Goal: Book appointment/travel/reservation

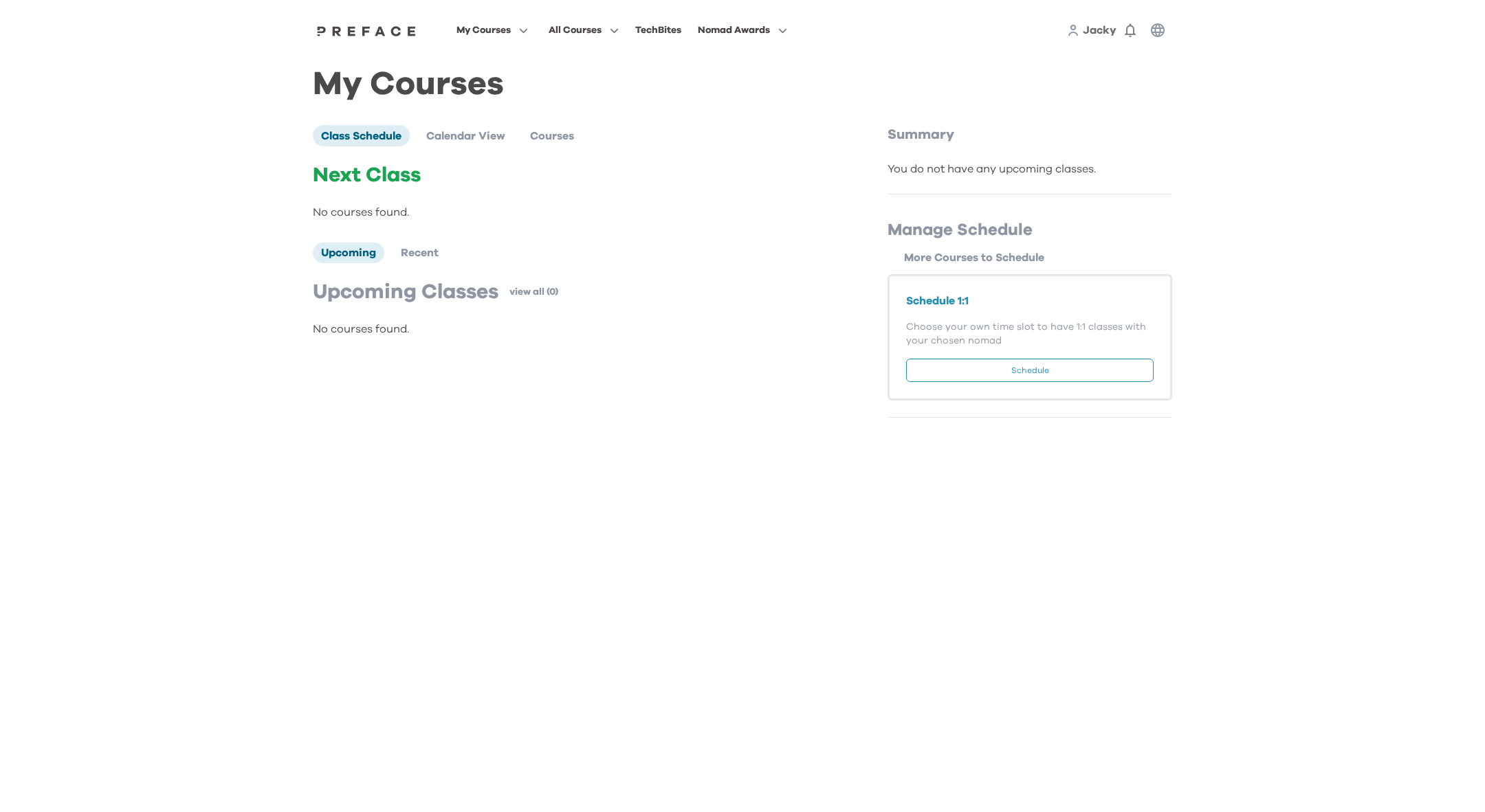
click at [980, 364] on button "Schedule" at bounding box center [1029, 370] width 247 height 23
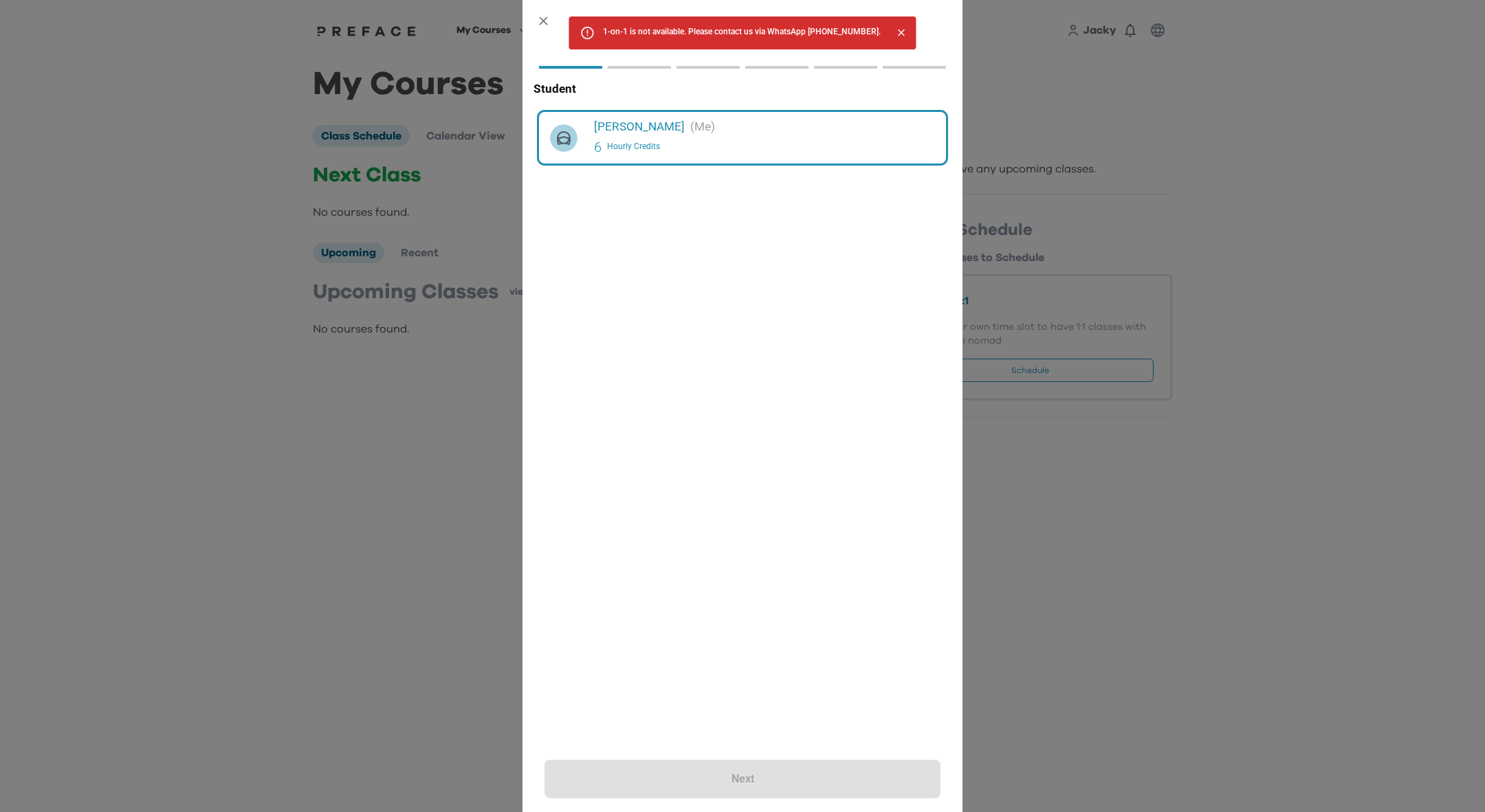
click at [768, 777] on div "Next" at bounding box center [742, 779] width 396 height 38
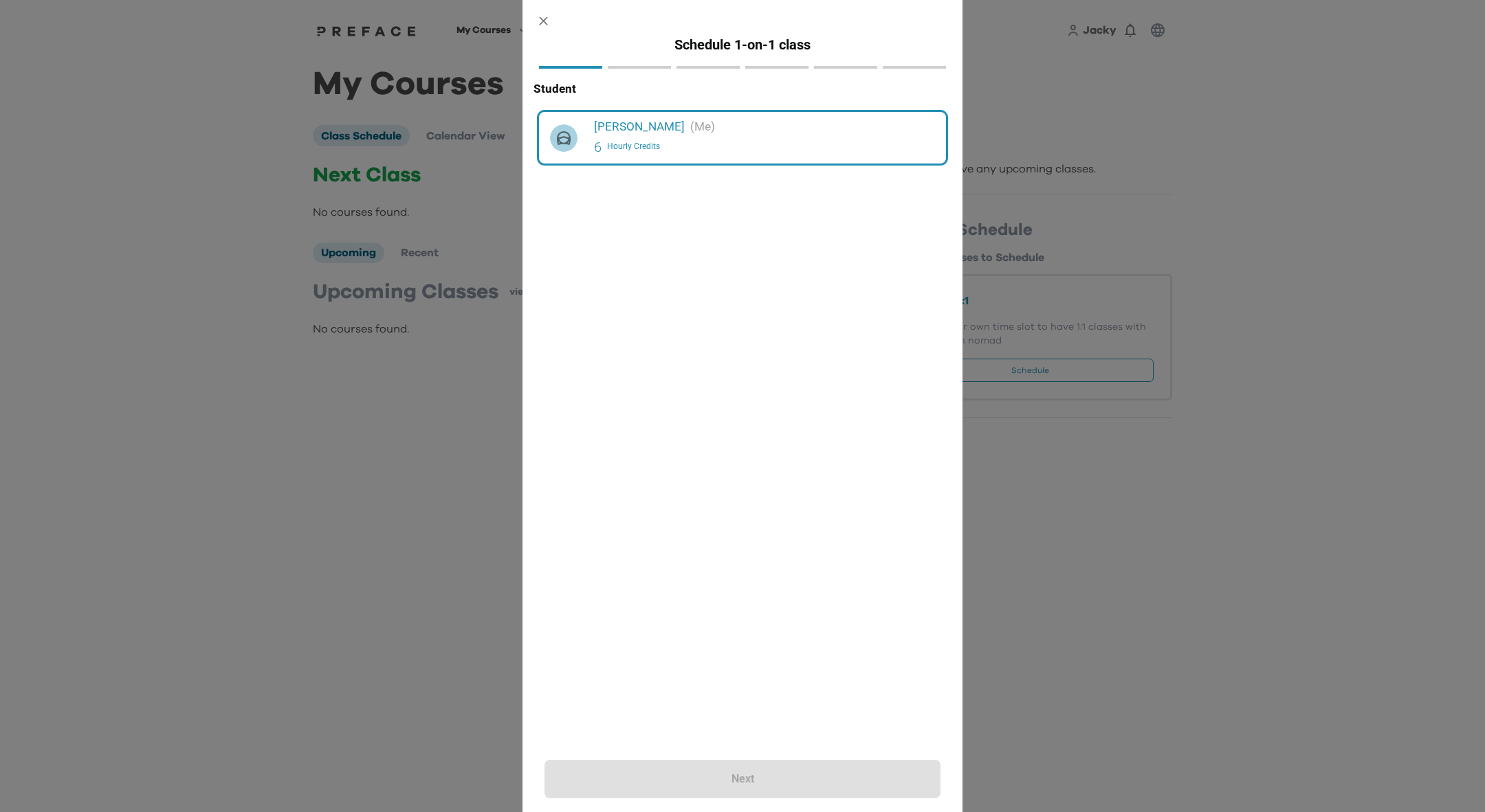
click at [733, 141] on div "6 Hourly Credits" at bounding box center [764, 147] width 341 height 22
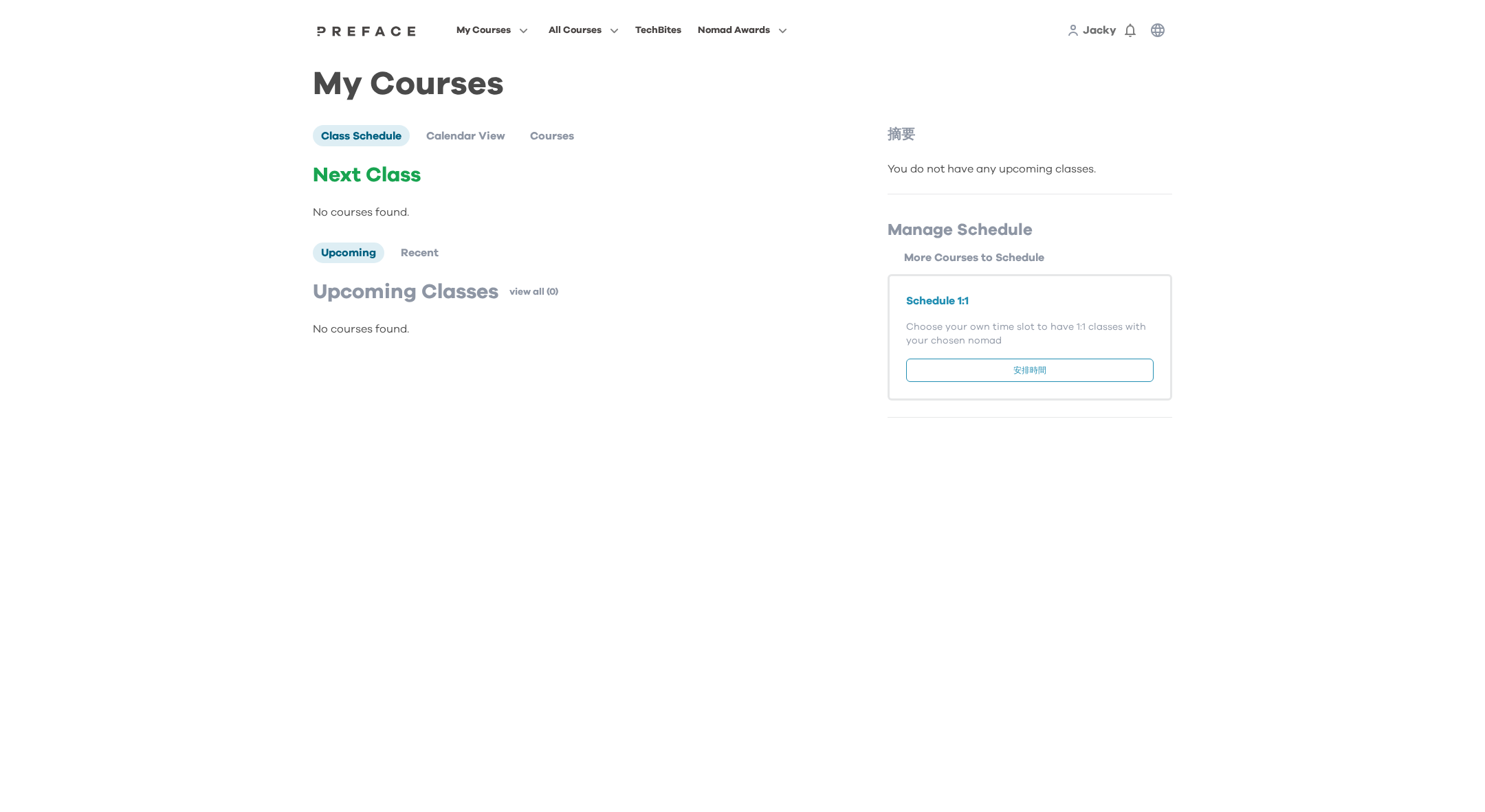
click at [1010, 365] on button "安排時間" at bounding box center [1029, 370] width 247 height 23
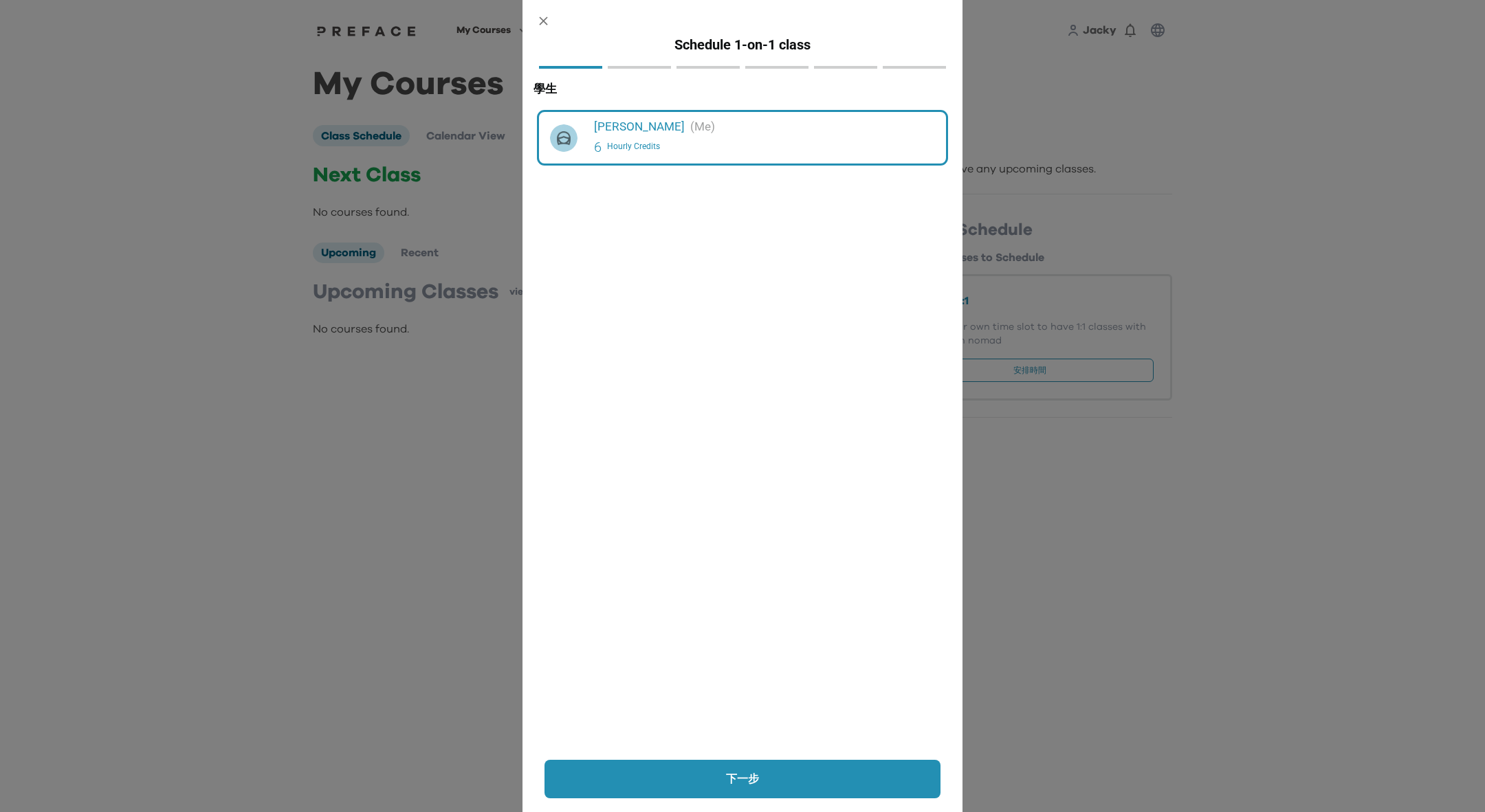
click at [770, 769] on button "下一步" at bounding box center [742, 779] width 396 height 38
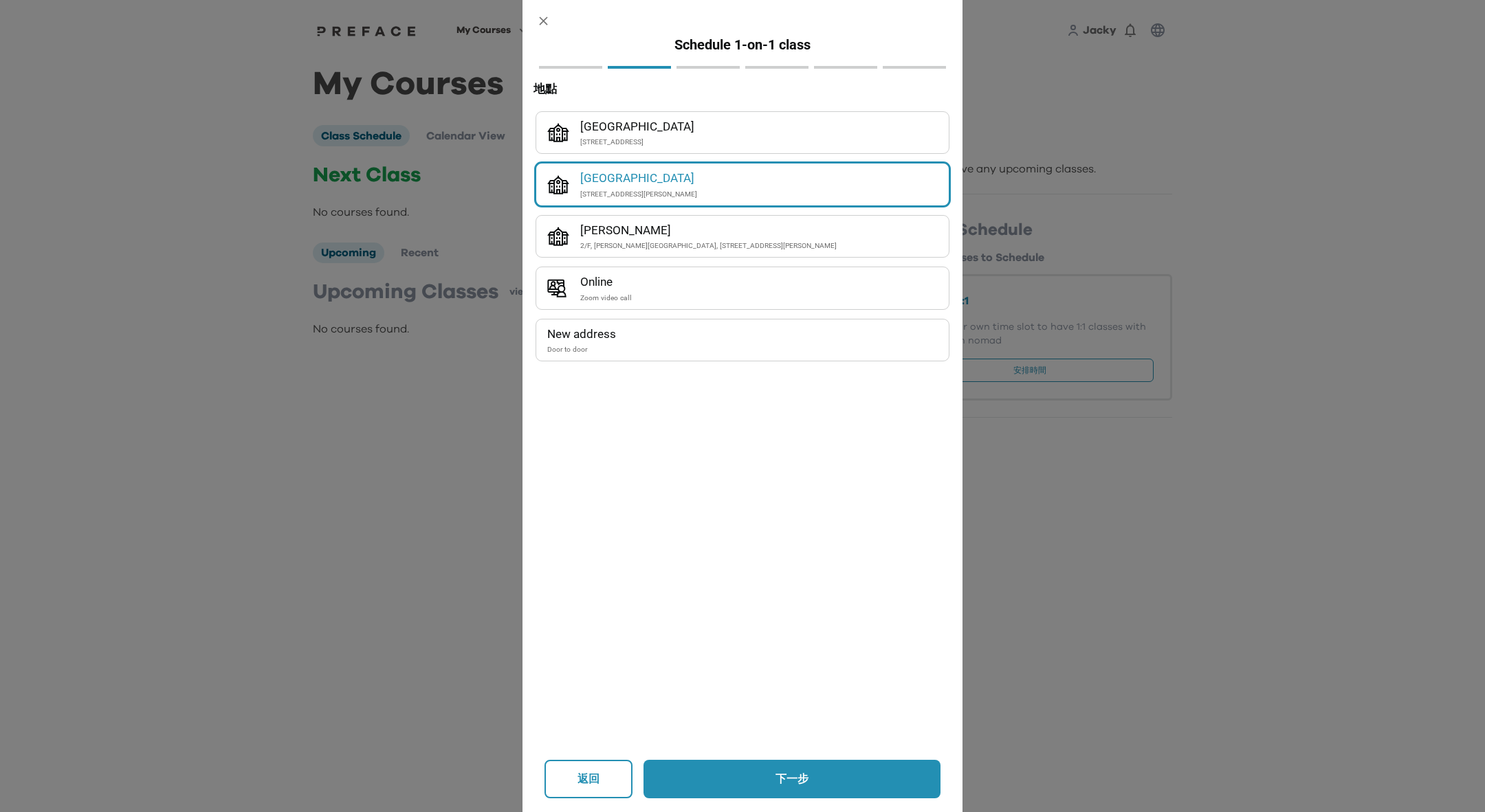
click at [704, 197] on div "[STREET_ADDRESS][PERSON_NAME]" at bounding box center [758, 194] width 357 height 12
click at [844, 775] on p "下一步" at bounding box center [791, 779] width 236 height 17
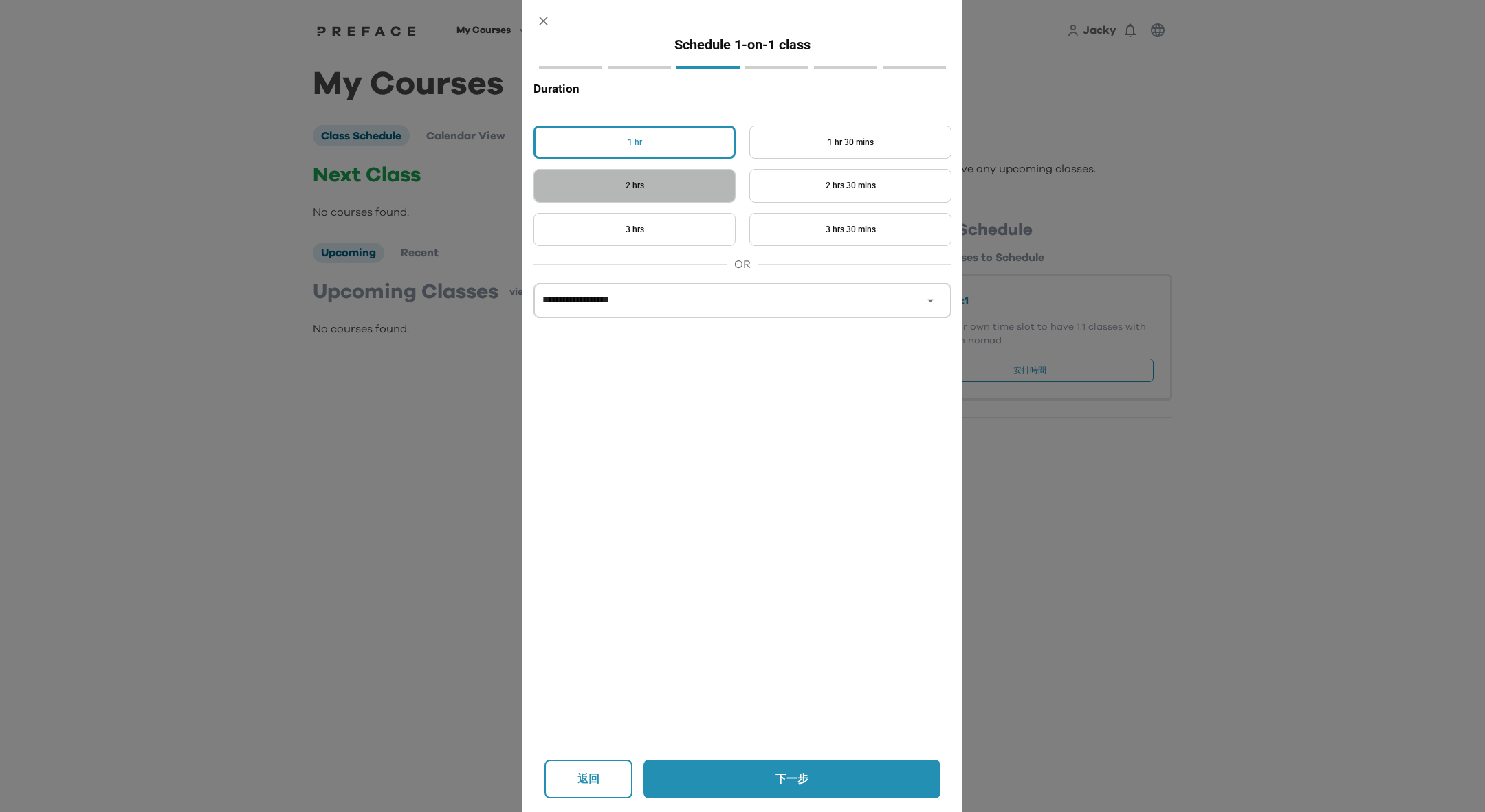
click at [685, 187] on button "2 hrs" at bounding box center [634, 186] width 202 height 34
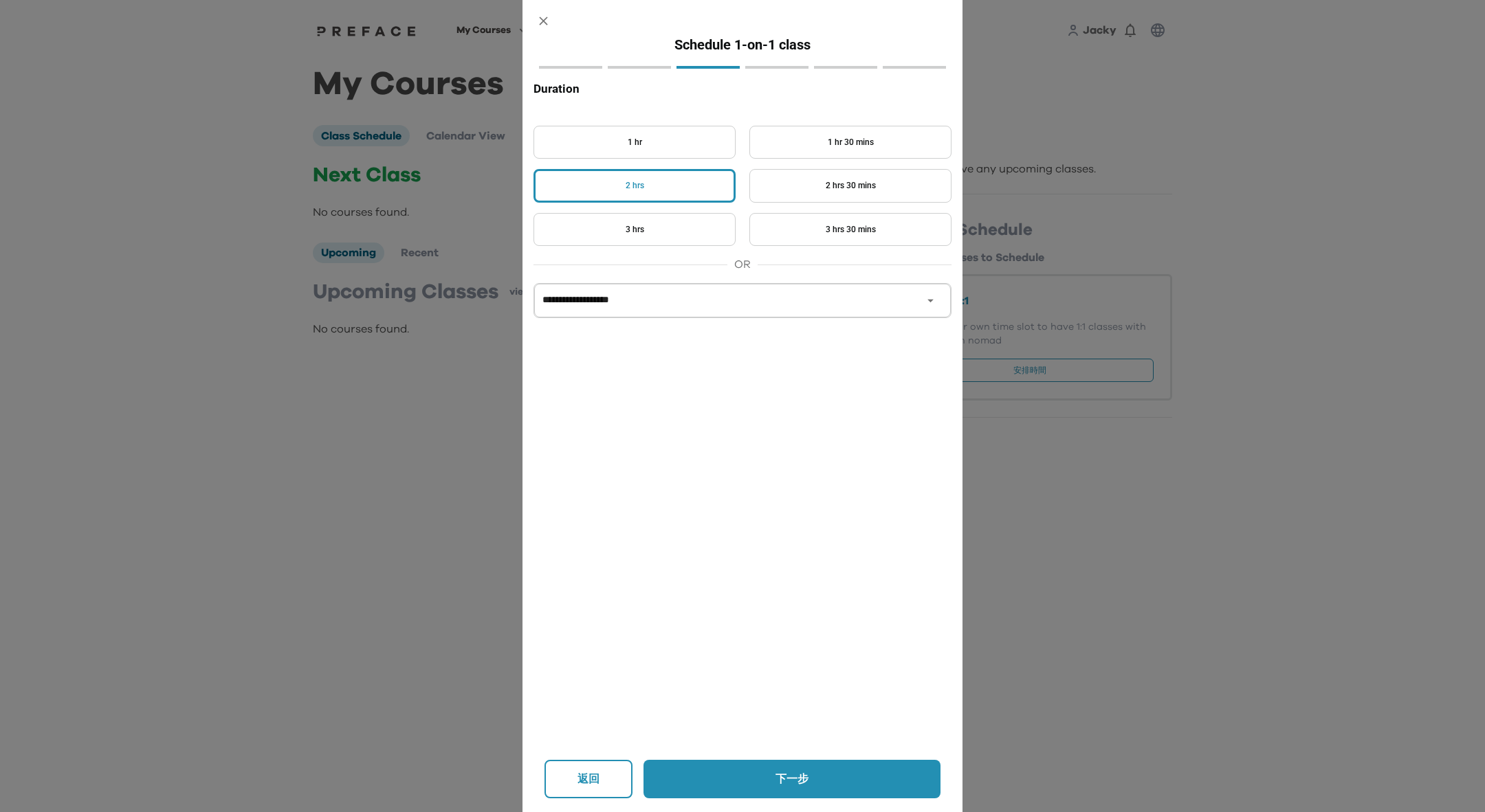
click at [761, 769] on button "下一步" at bounding box center [791, 779] width 297 height 38
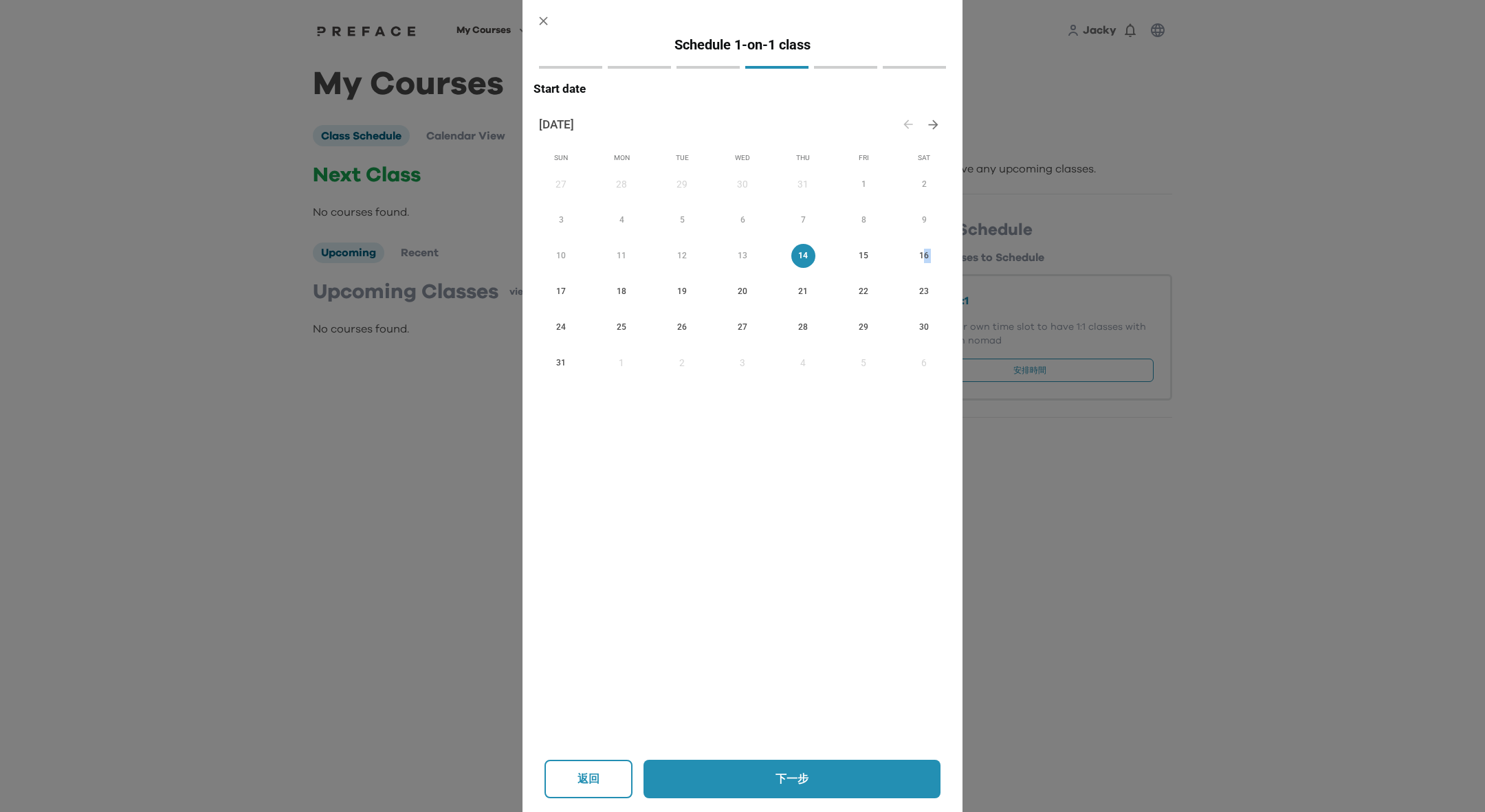
drag, startPoint x: 921, startPoint y: 251, endPoint x: 555, endPoint y: 283, distance: 367.4
click at [554, 280] on div "Sun Mon Tue Wed Thu Fri Sat 27 28 29 30 31 1 2 3 4 5 6 7 8 9 10 11 12 13 14 15 …" at bounding box center [739, 262] width 424 height 238
click at [557, 286] on span "17" at bounding box center [561, 291] width 24 height 14
click at [785, 778] on p "下一步" at bounding box center [791, 779] width 236 height 17
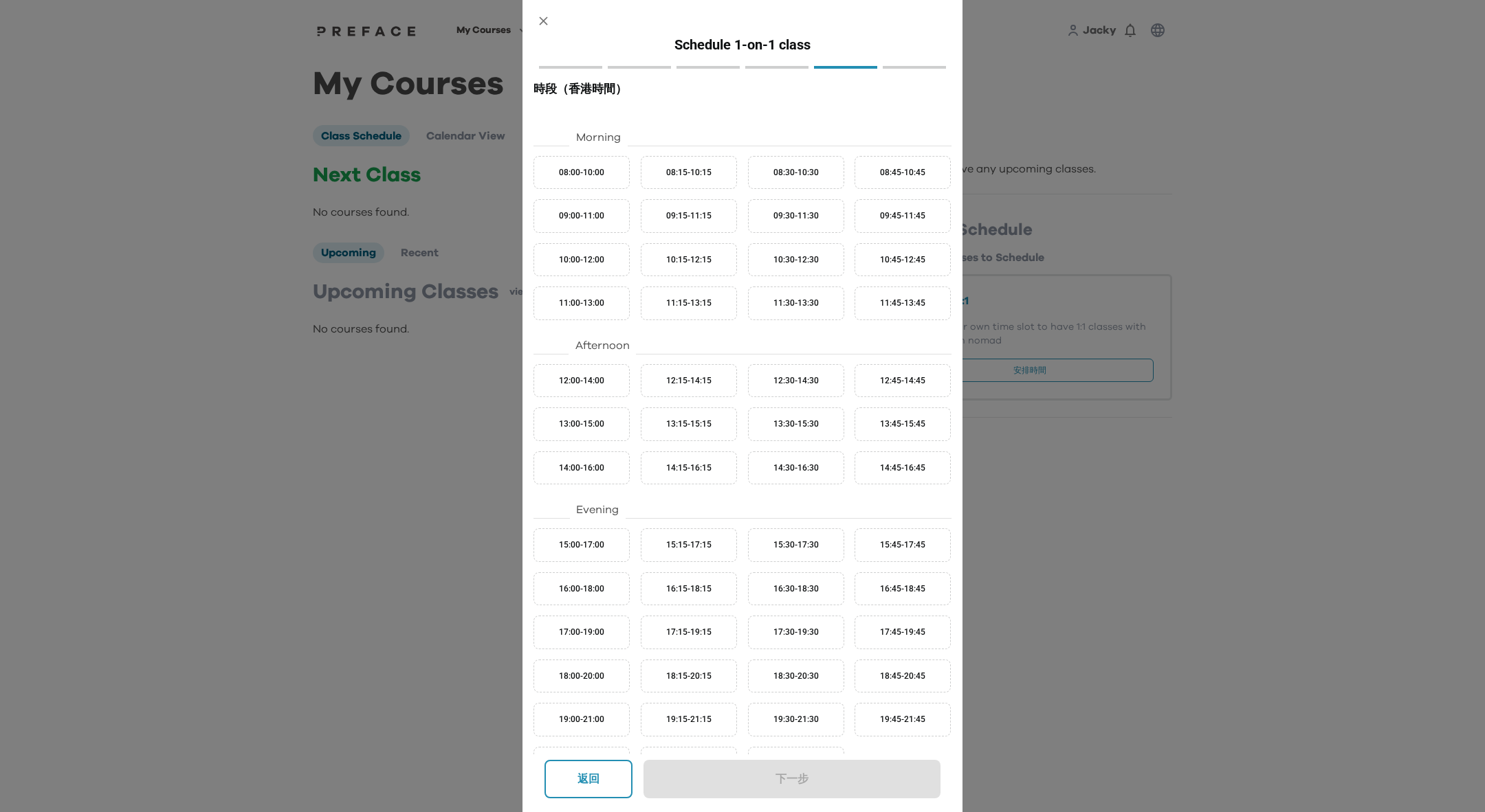
click at [598, 468] on button "14:00-16:00" at bounding box center [582, 468] width 96 height 34
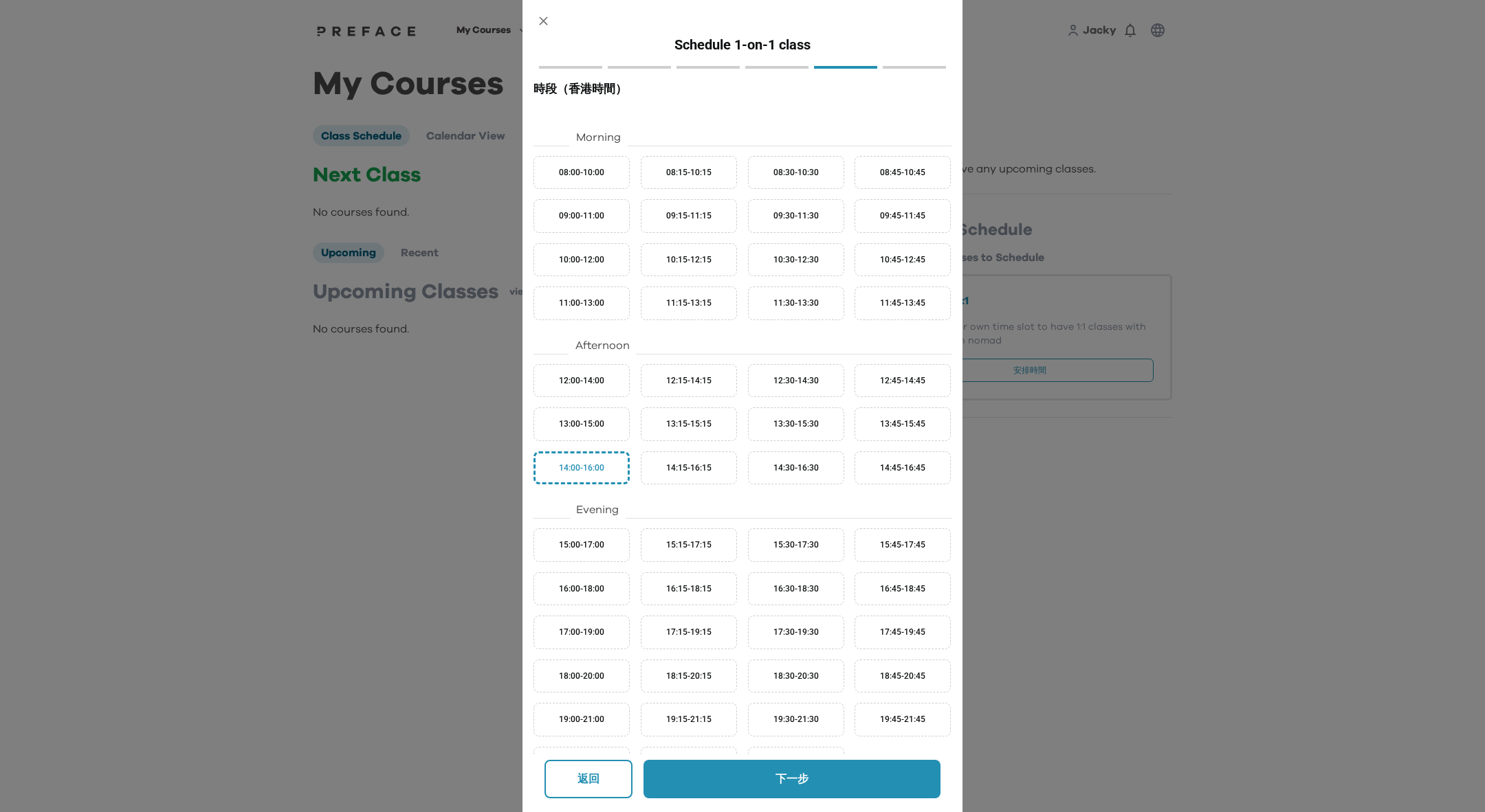
click at [764, 786] on p "下一步" at bounding box center [791, 779] width 236 height 17
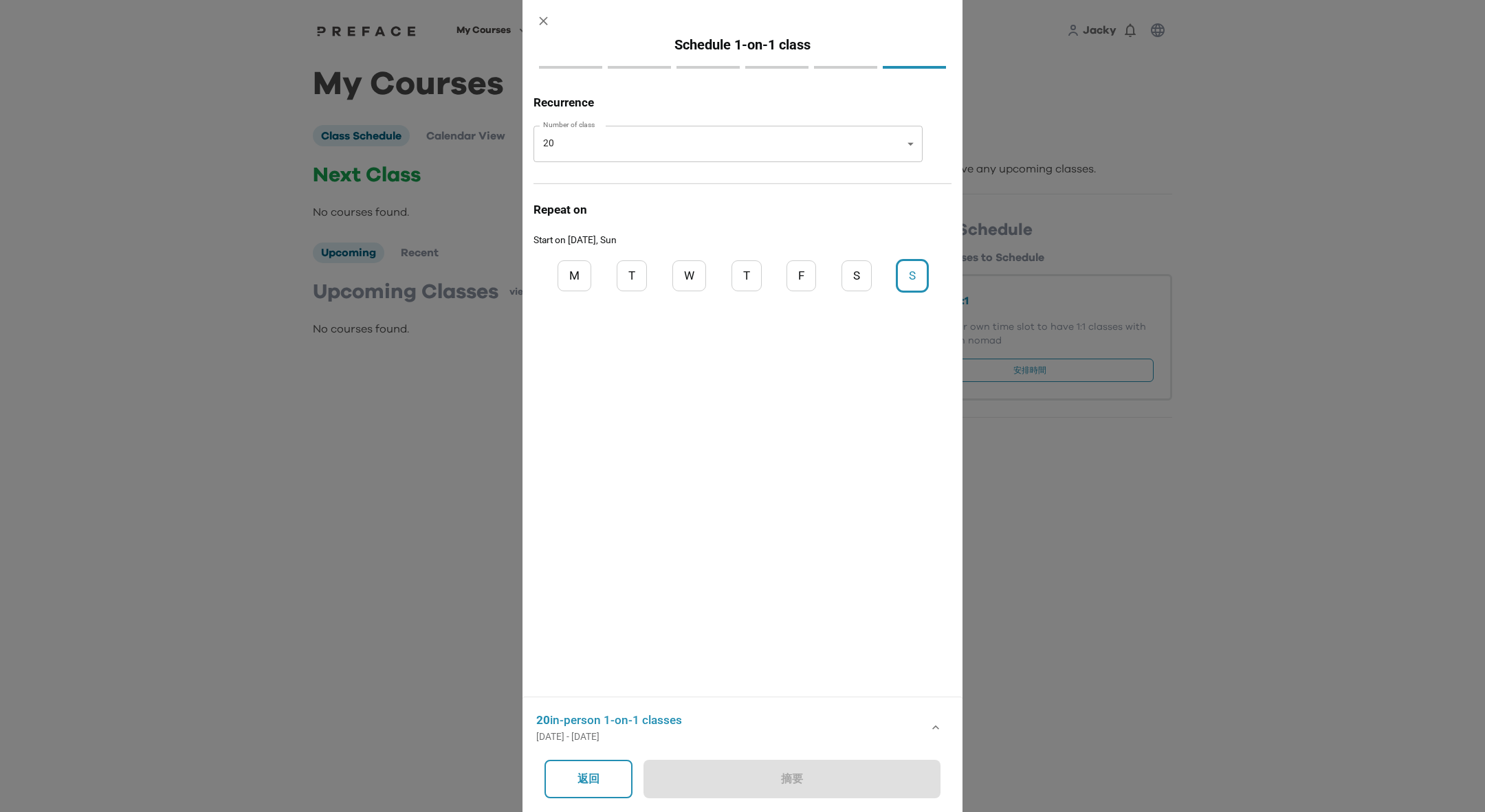
click at [913, 138] on body "My Courses All Courses TechBites Nomad Awards Jacky 0 My Courses Class Schedule…" at bounding box center [742, 217] width 1485 height 434
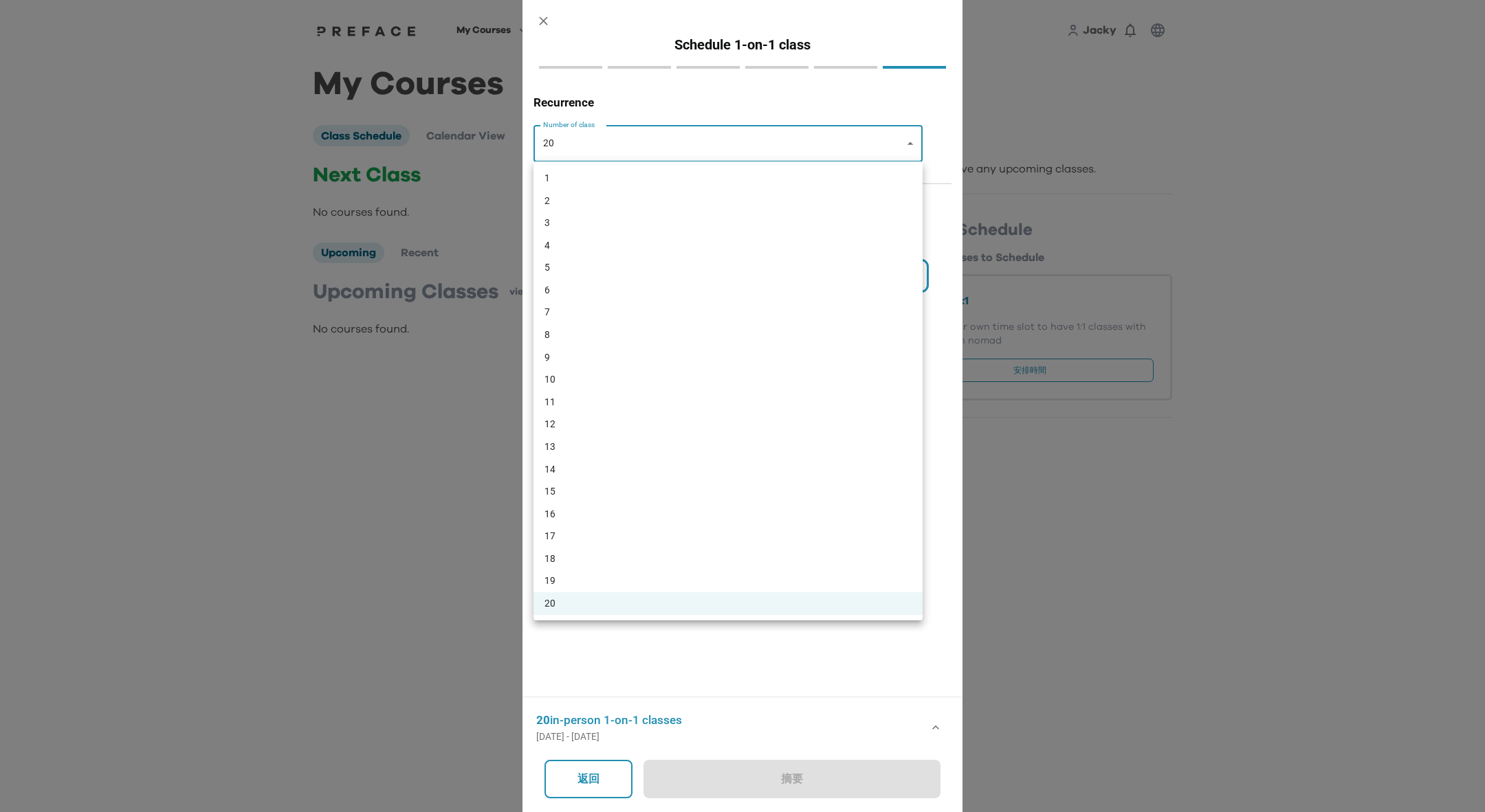
click at [713, 220] on li "3" at bounding box center [727, 223] width 389 height 23
type input "*"
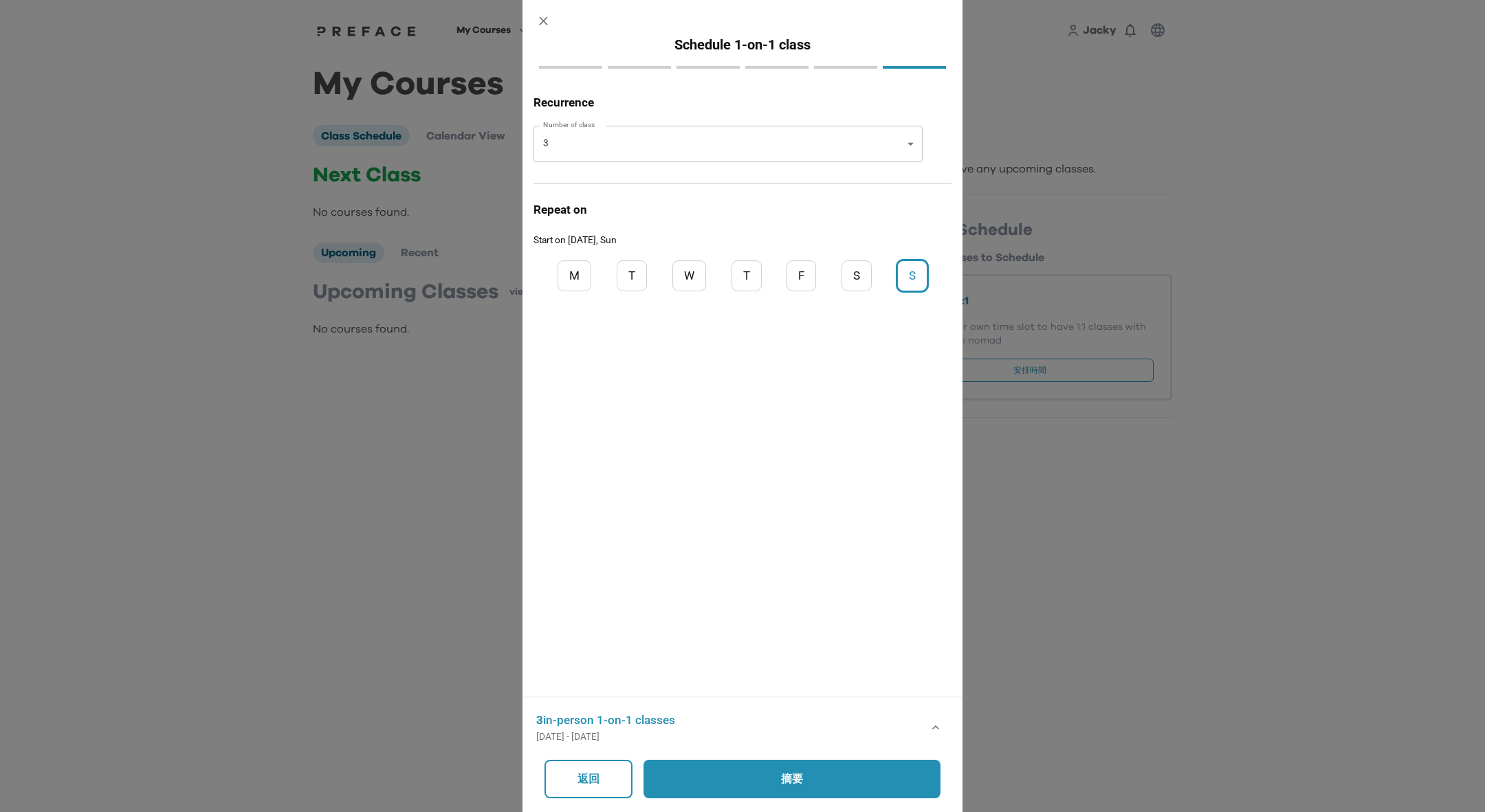
click at [805, 768] on button "摘要" at bounding box center [791, 779] width 297 height 38
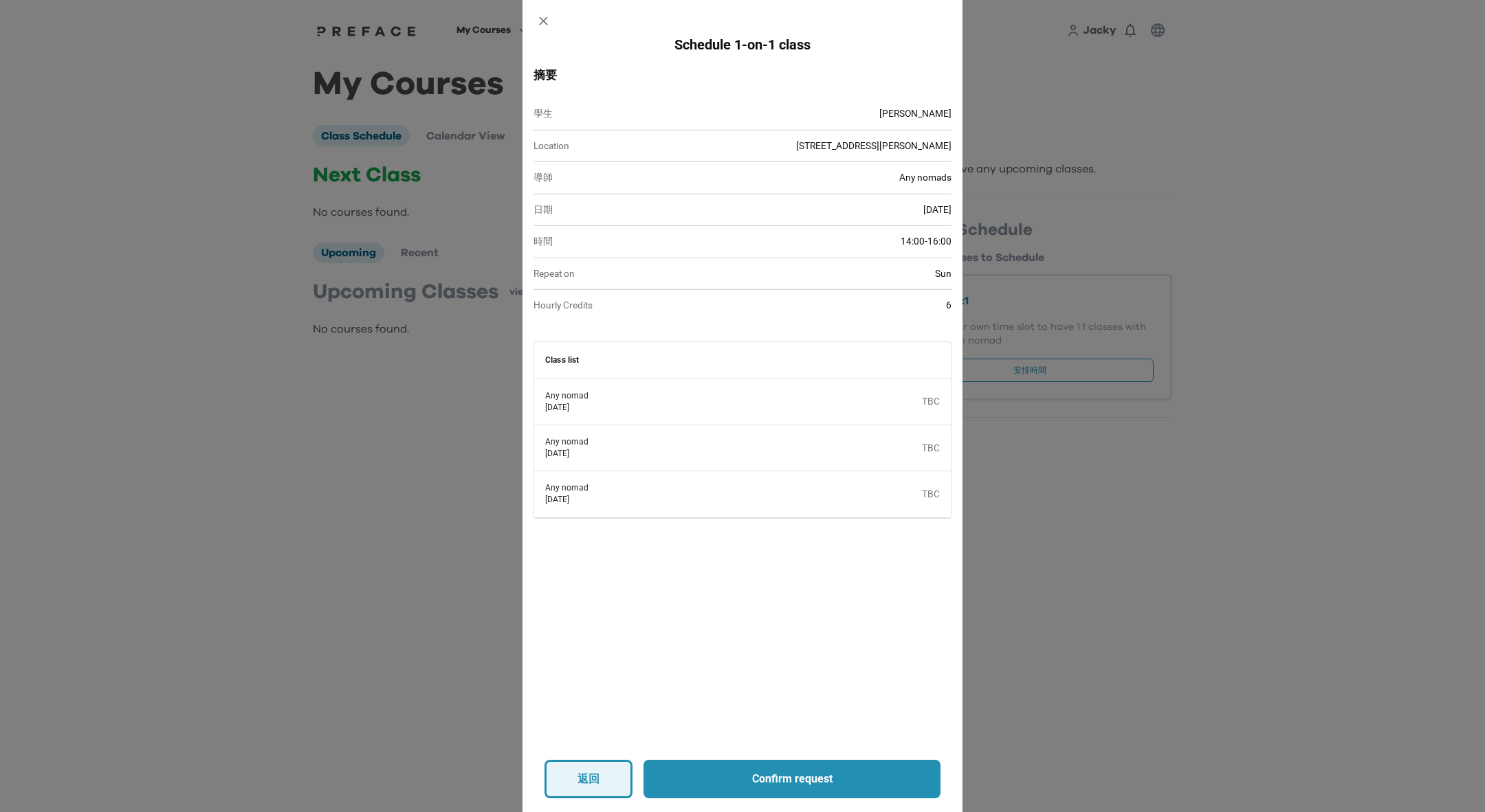
click at [593, 783] on p "返回" at bounding box center [588, 779] width 23 height 17
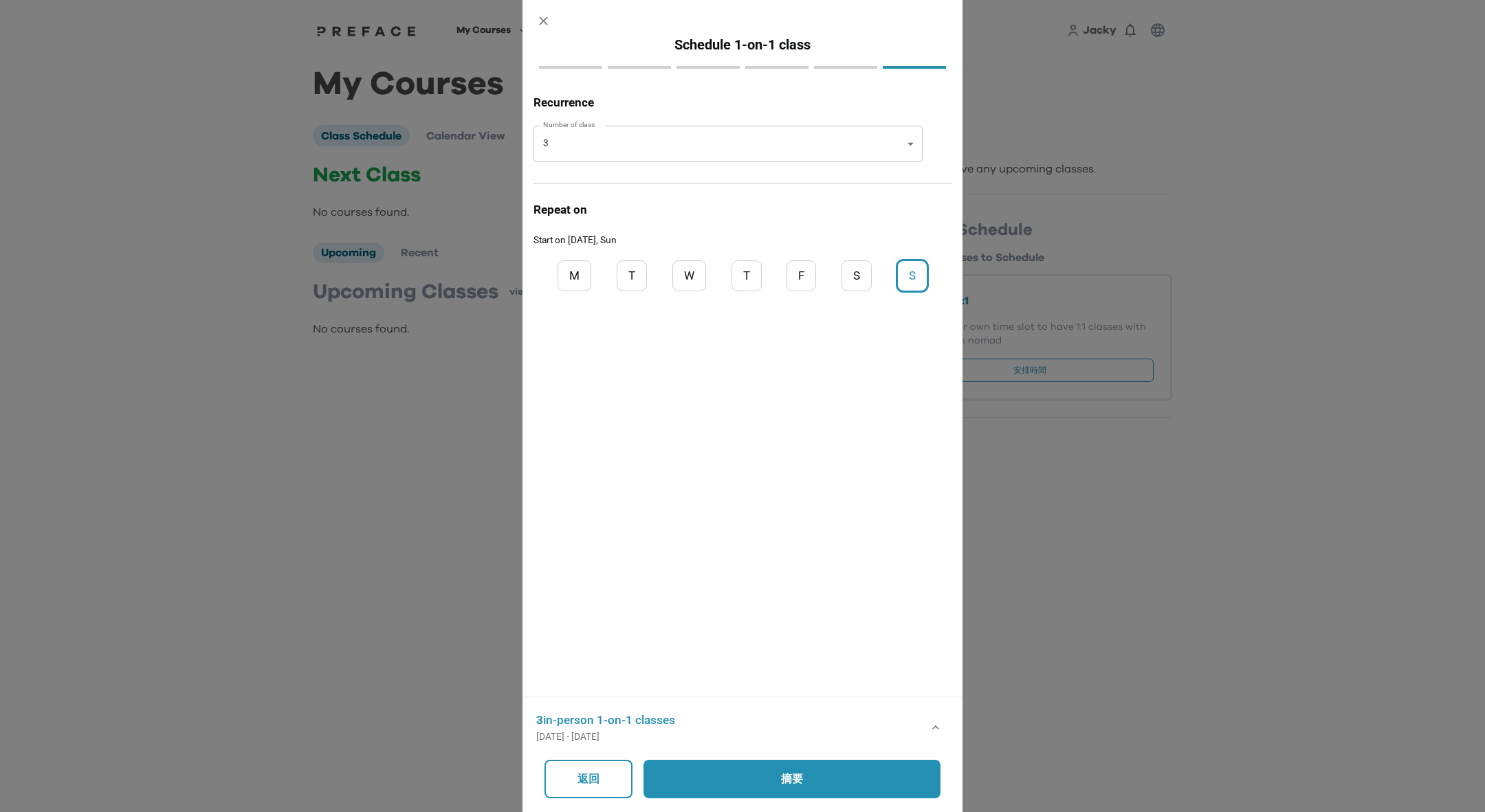
click at [593, 783] on p "返回" at bounding box center [588, 779] width 25 height 17
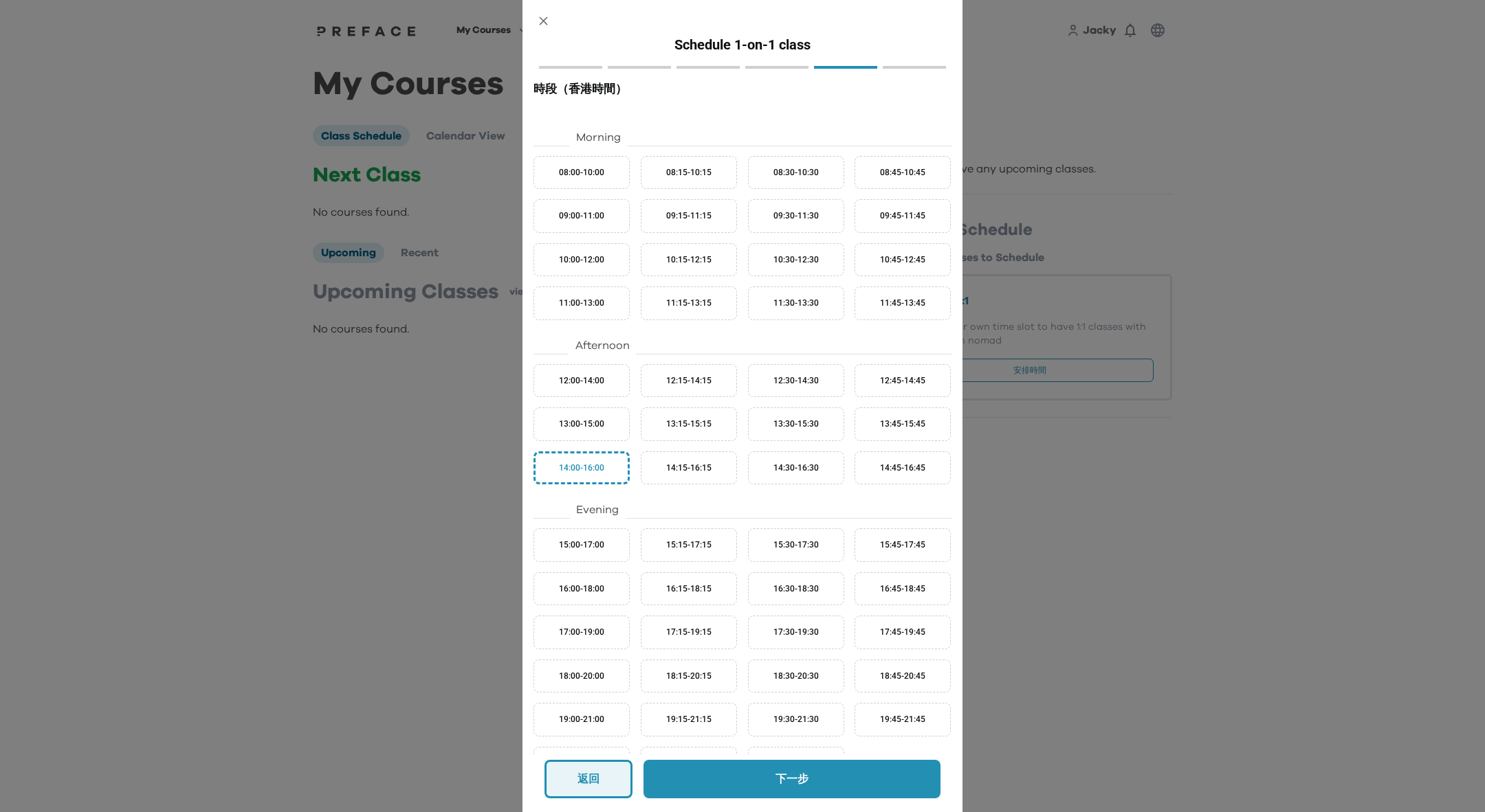
click at [593, 783] on p "返回" at bounding box center [588, 779] width 23 height 17
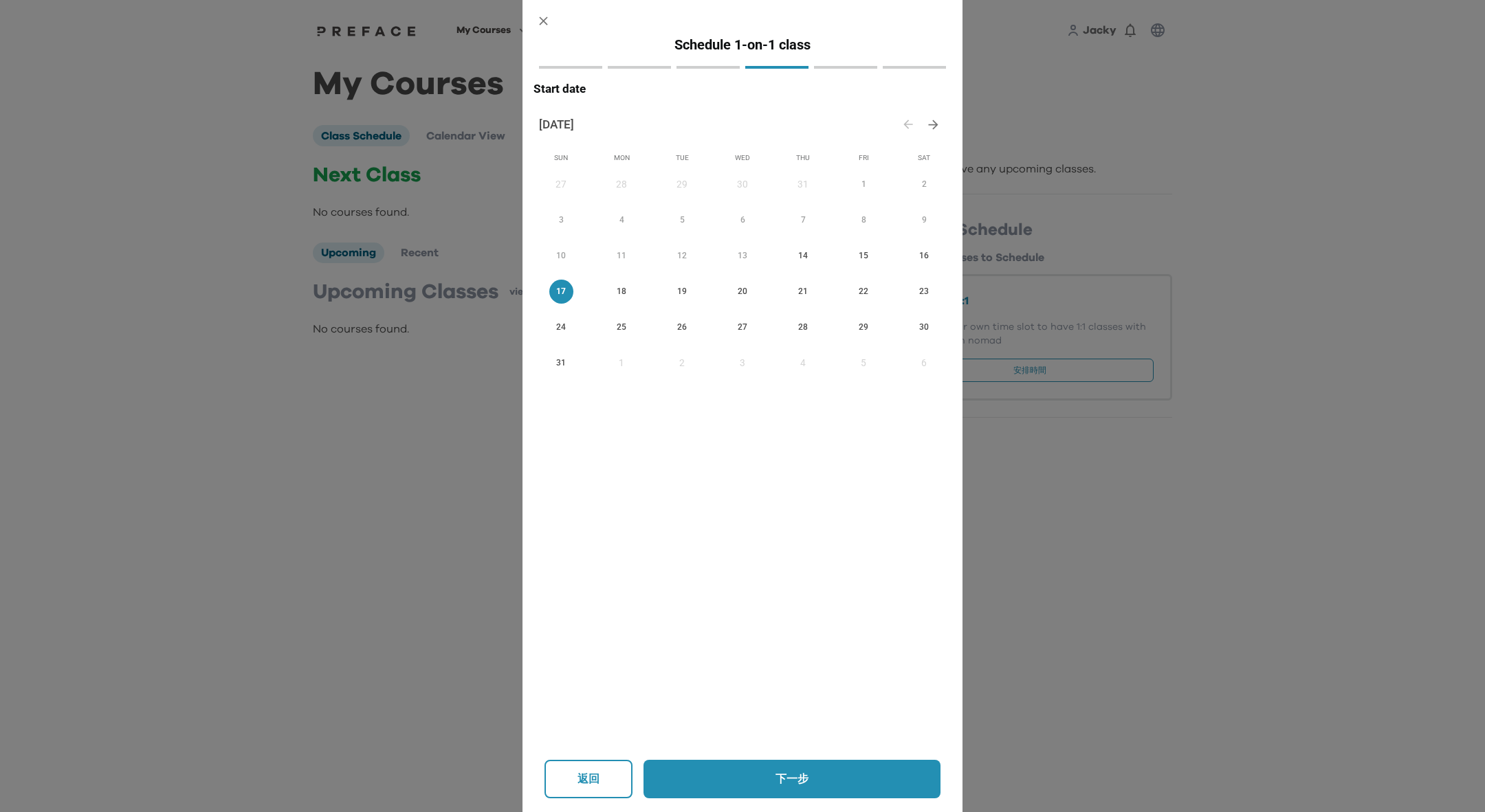
click at [593, 782] on p "返回" at bounding box center [588, 779] width 25 height 17
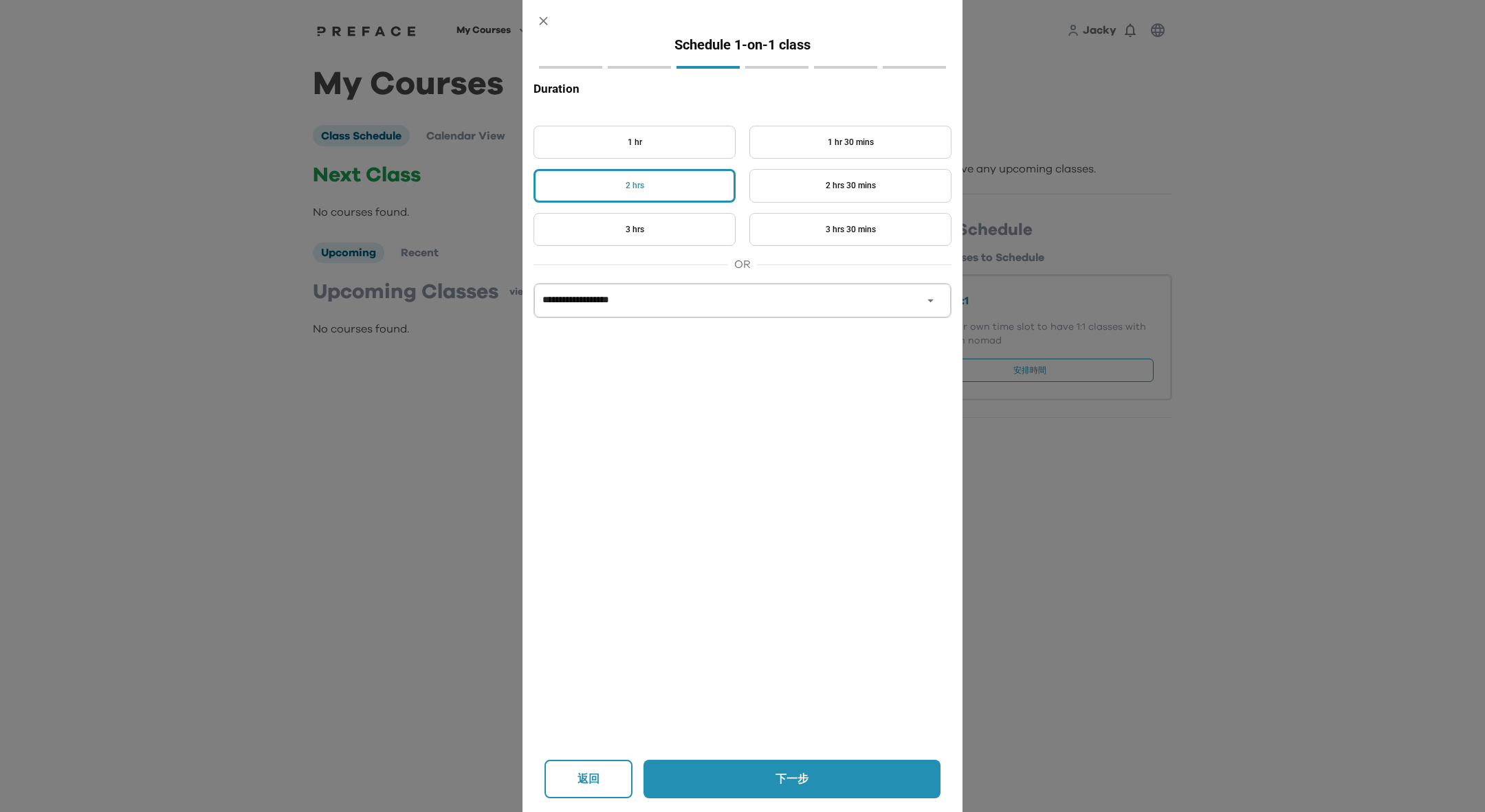
click at [593, 782] on p "返回" at bounding box center [588, 779] width 25 height 17
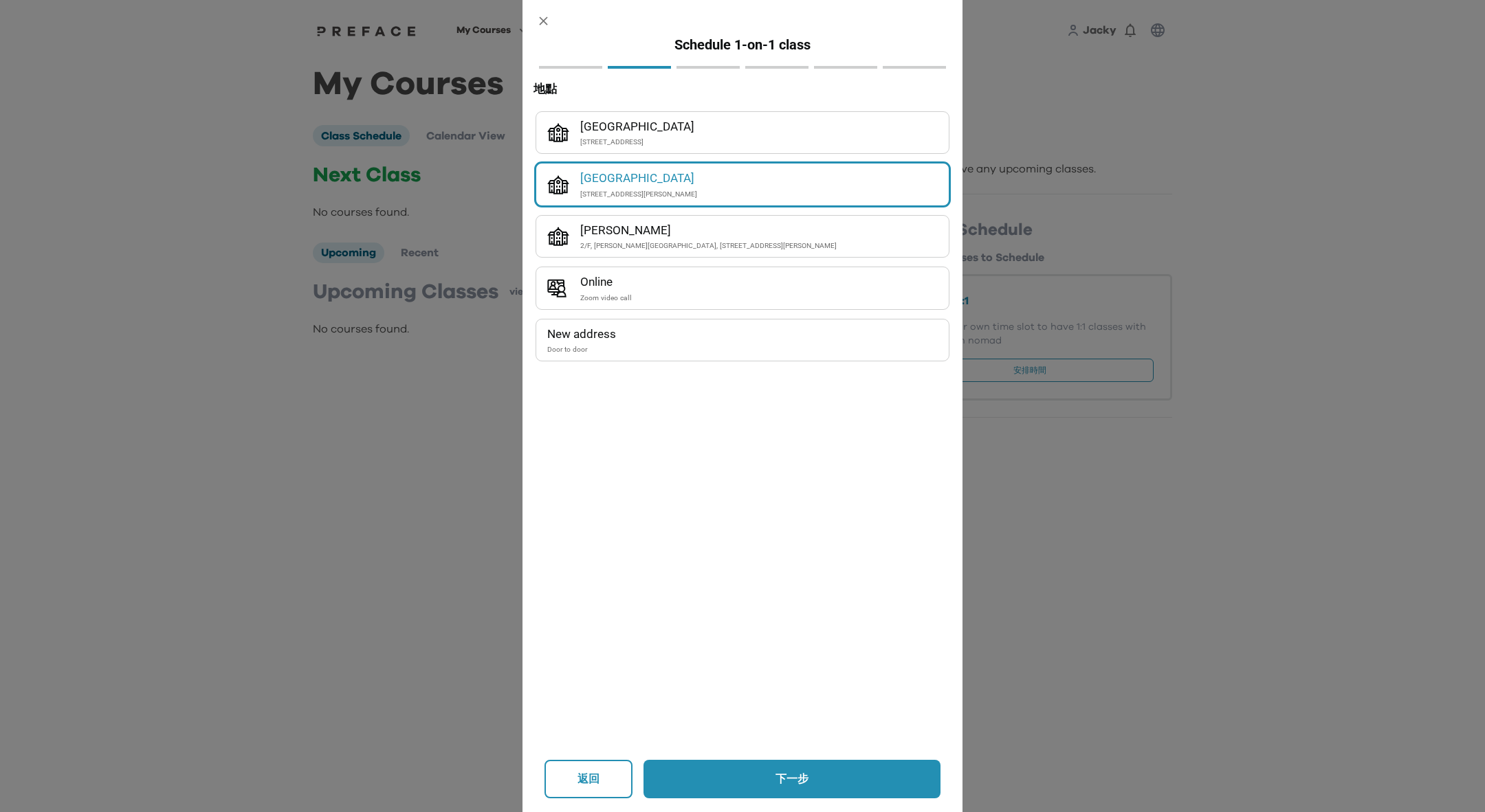
click at [807, 777] on p "下一步" at bounding box center [791, 779] width 236 height 17
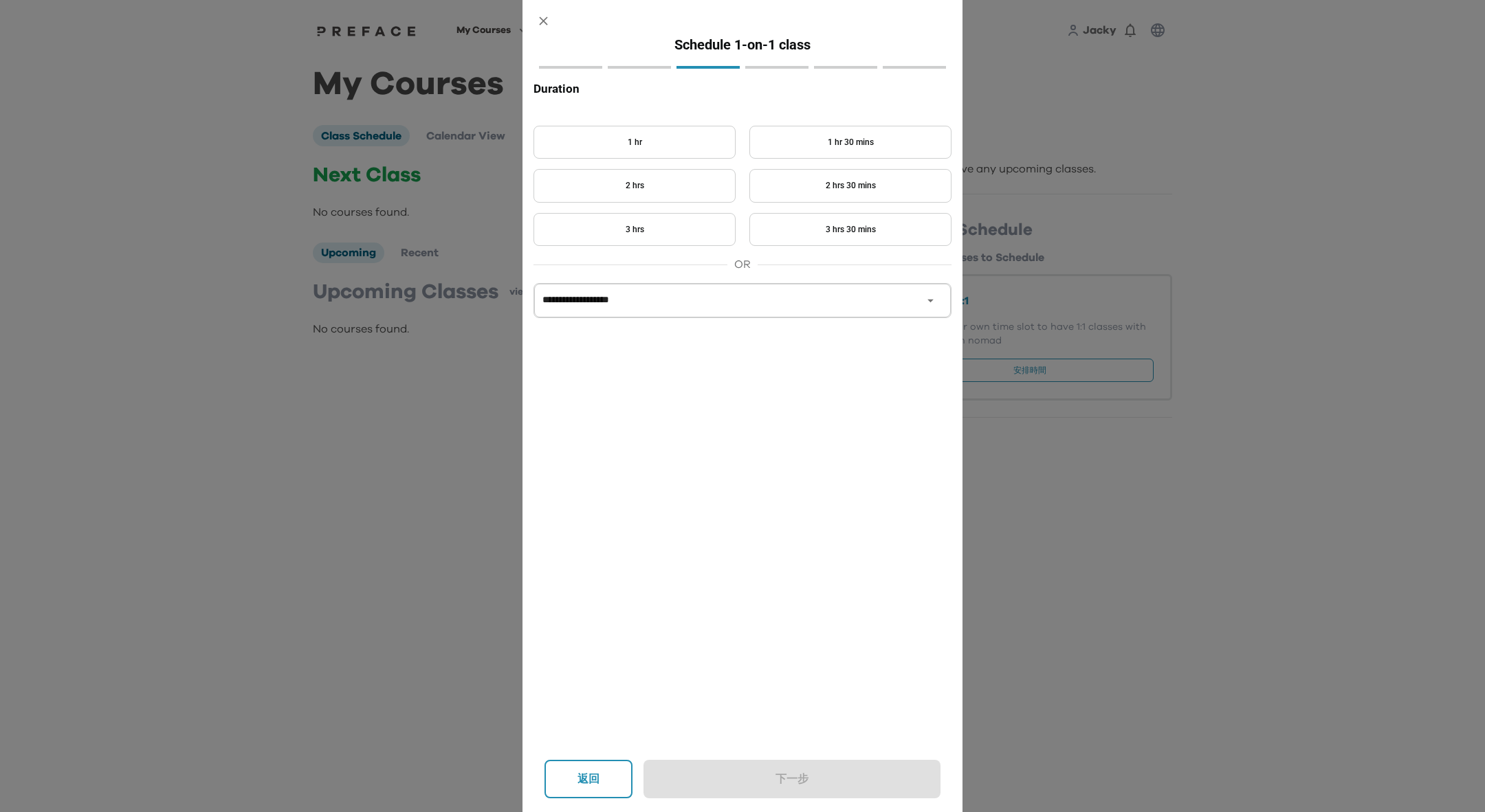
click at [807, 777] on p "下一步" at bounding box center [791, 779] width 236 height 17
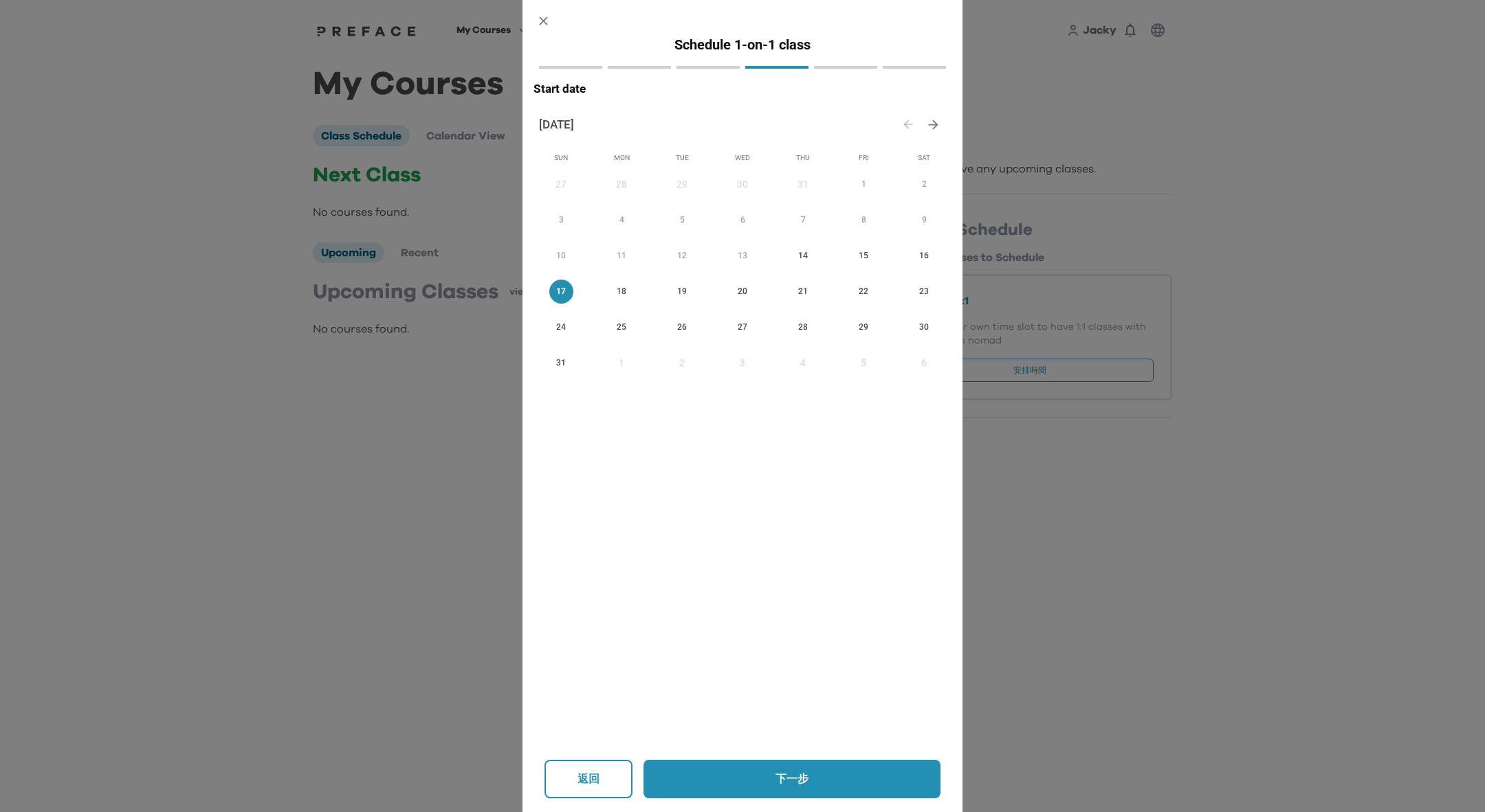
click at [807, 777] on p "下一步" at bounding box center [791, 779] width 236 height 17
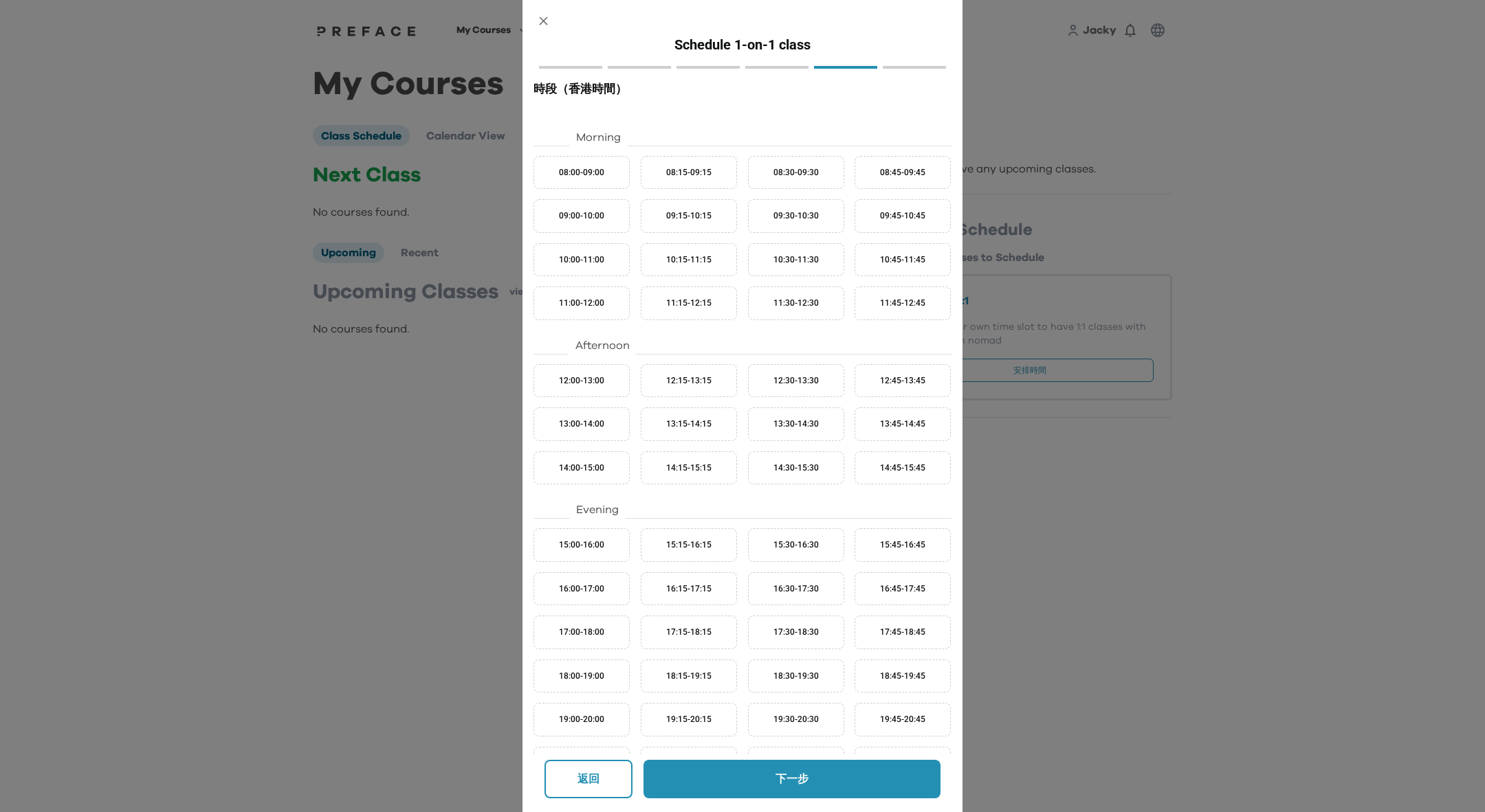
click at [809, 777] on p "下一步" at bounding box center [791, 779] width 236 height 17
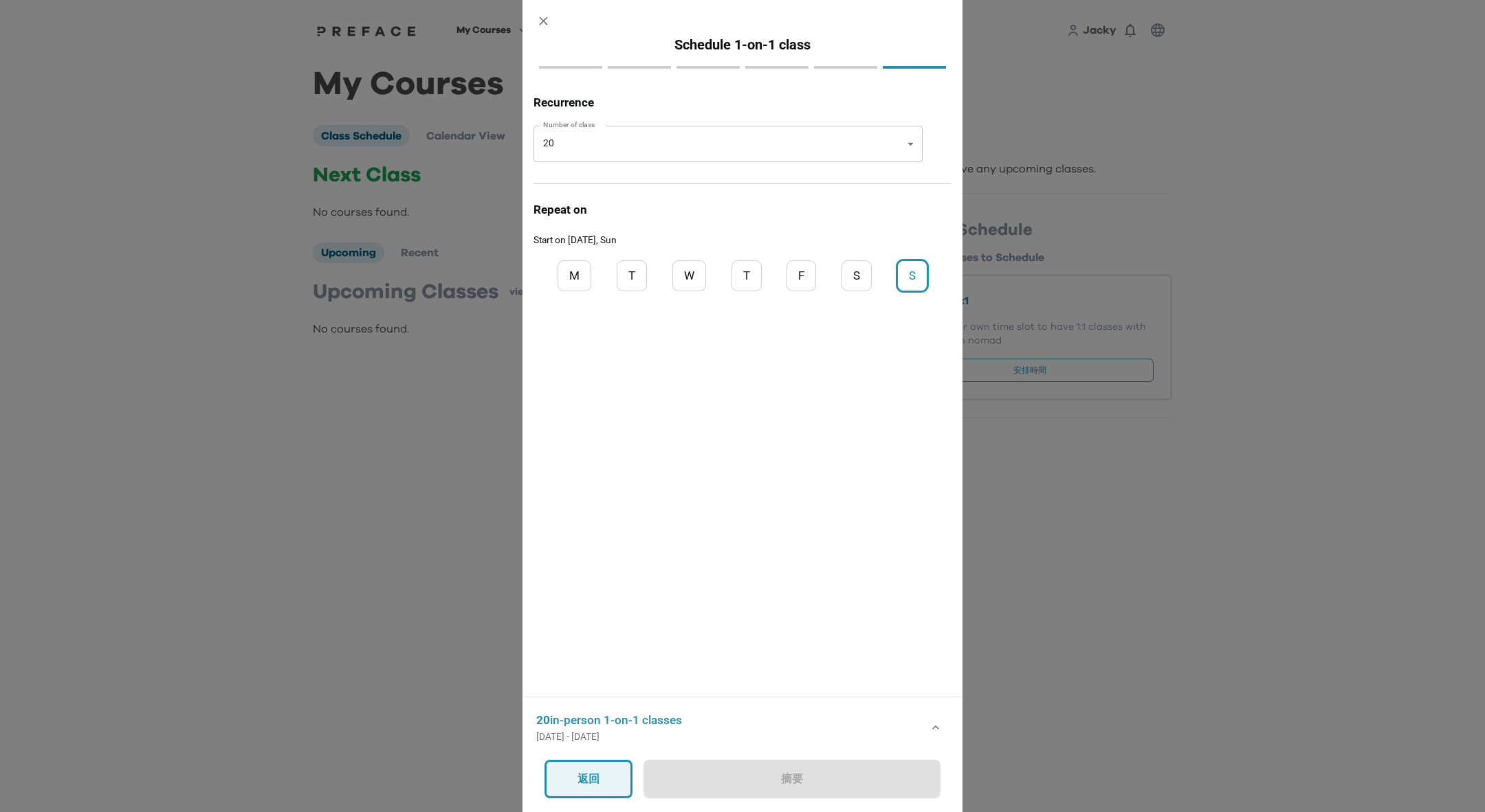
click at [594, 774] on p "返回" at bounding box center [588, 779] width 23 height 17
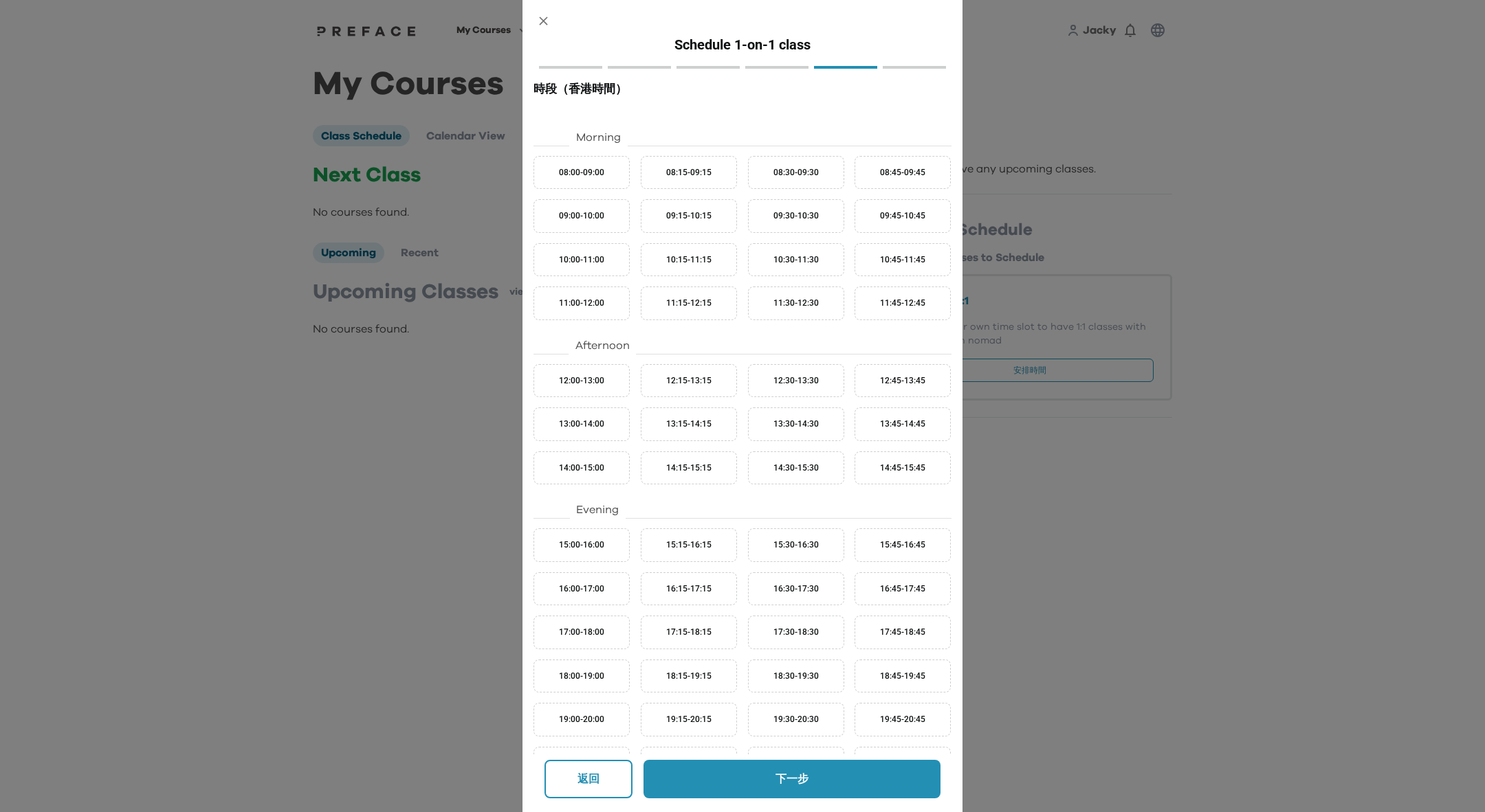
click at [594, 773] on p "返回" at bounding box center [588, 779] width 25 height 17
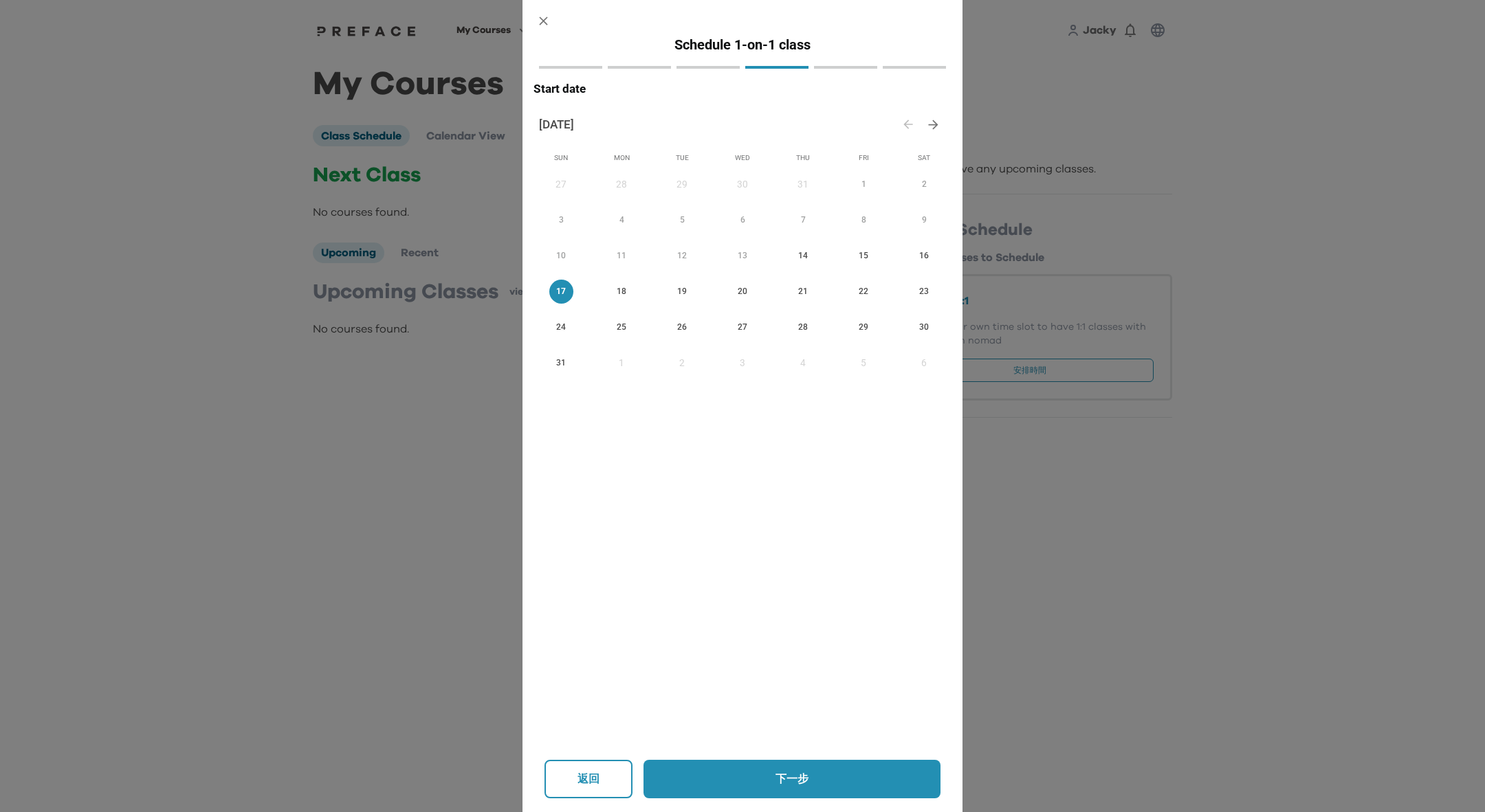
click at [817, 787] on button "下一步" at bounding box center [791, 779] width 297 height 38
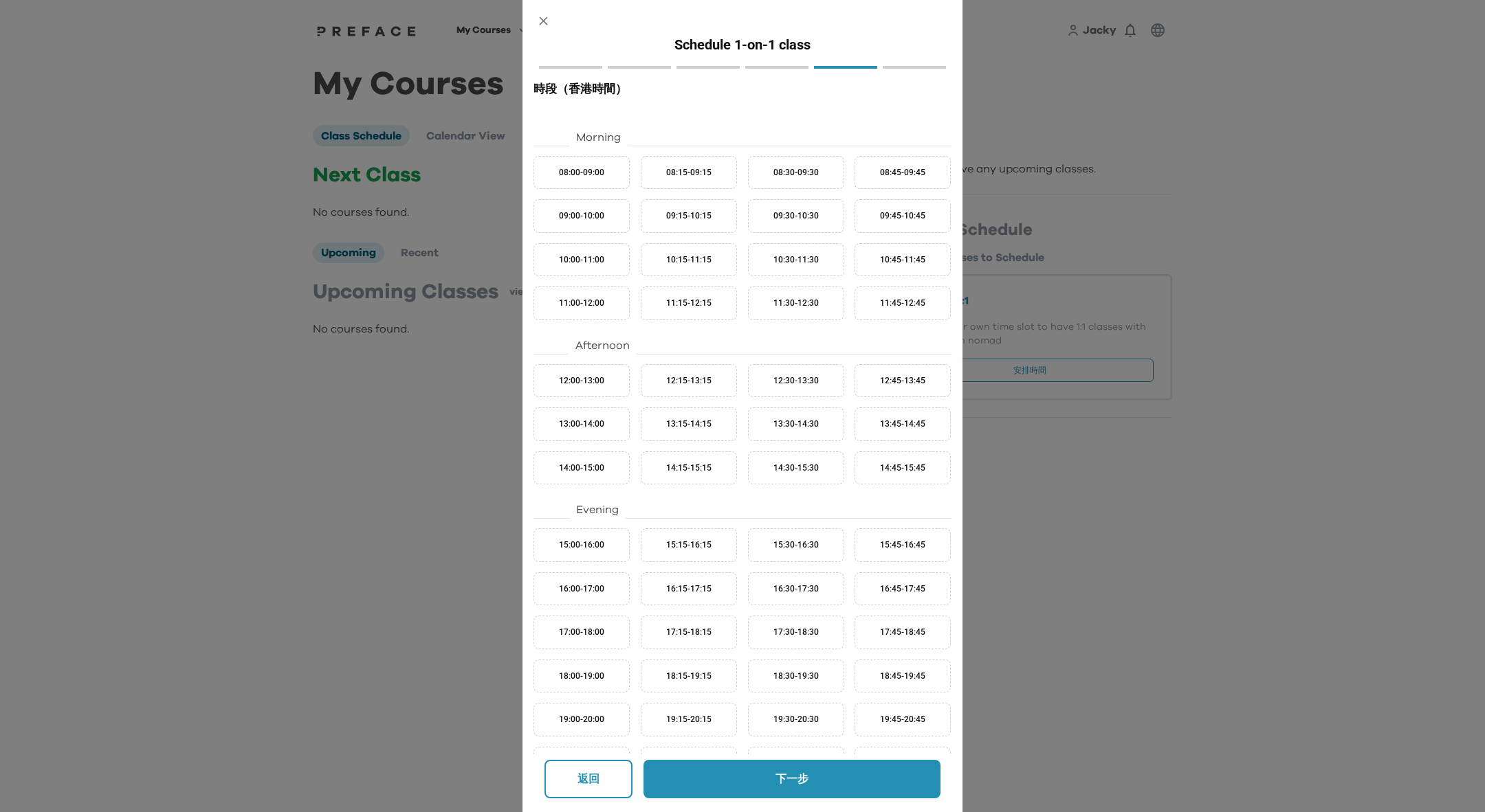
click at [582, 479] on button "14:00-15:00" at bounding box center [582, 468] width 96 height 34
click at [602, 777] on button "返回" at bounding box center [588, 779] width 88 height 38
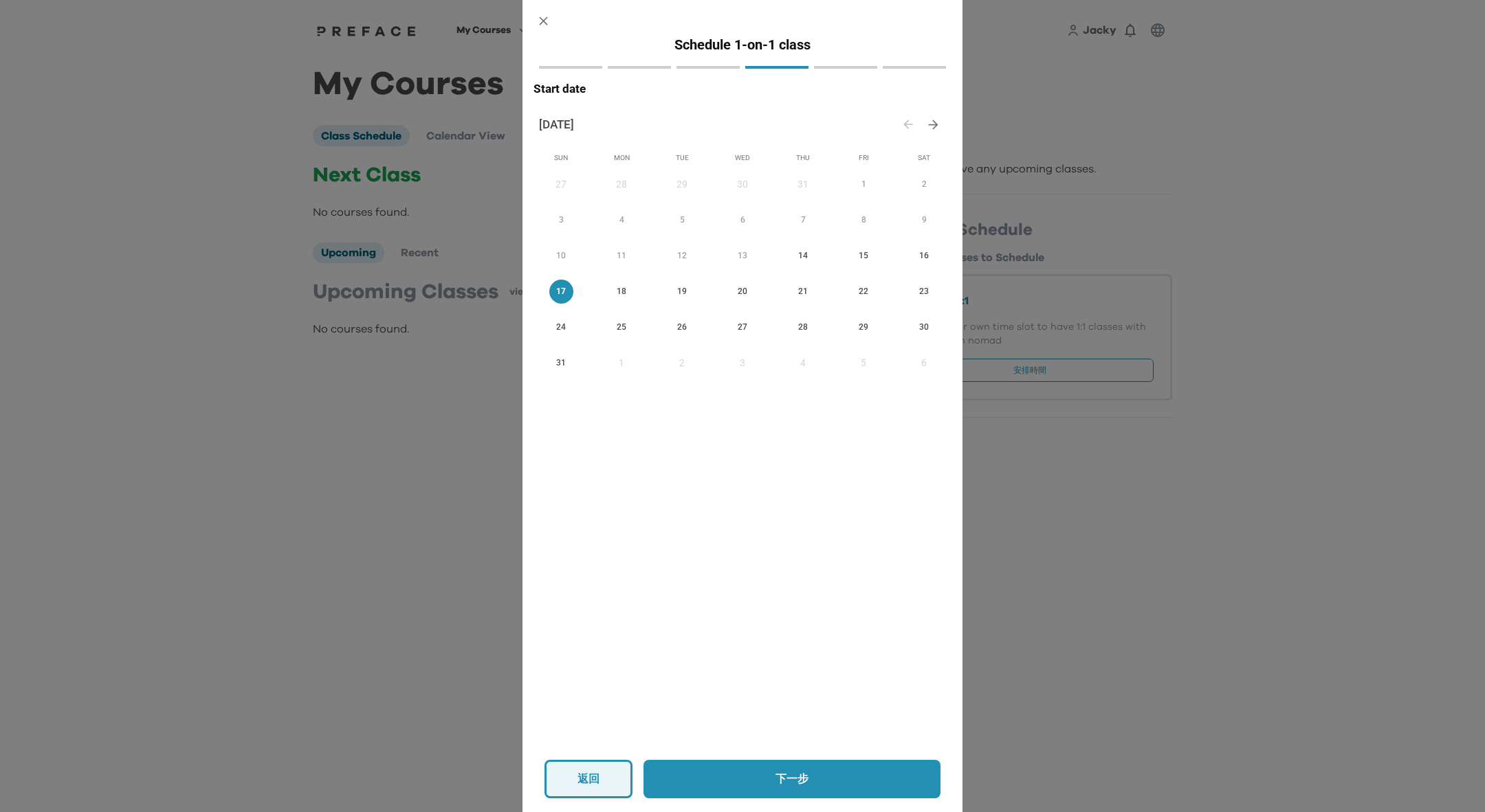
click at [578, 785] on p "返回" at bounding box center [588, 779] width 23 height 17
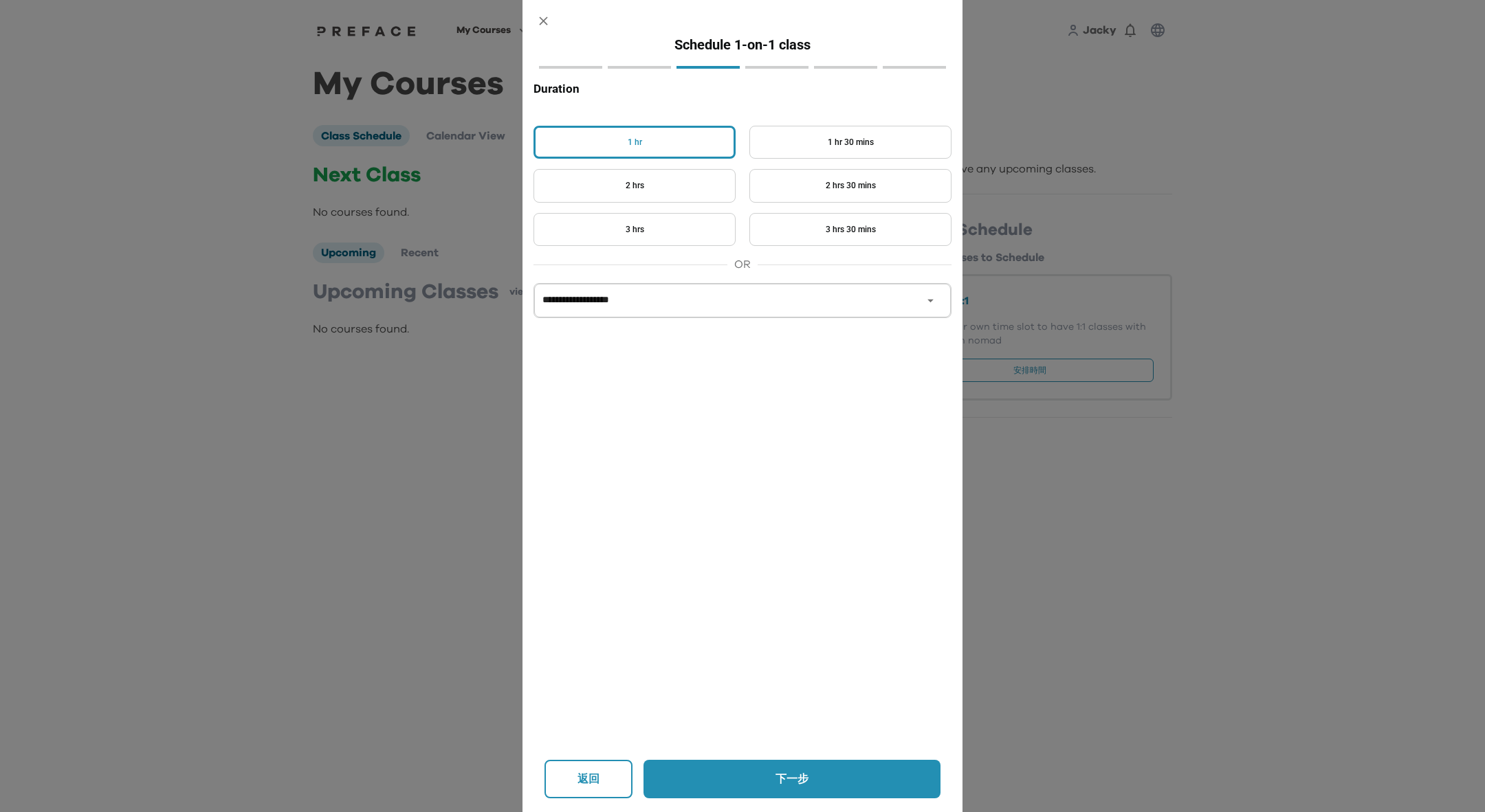
click at [711, 178] on button "2 hrs" at bounding box center [634, 186] width 202 height 34
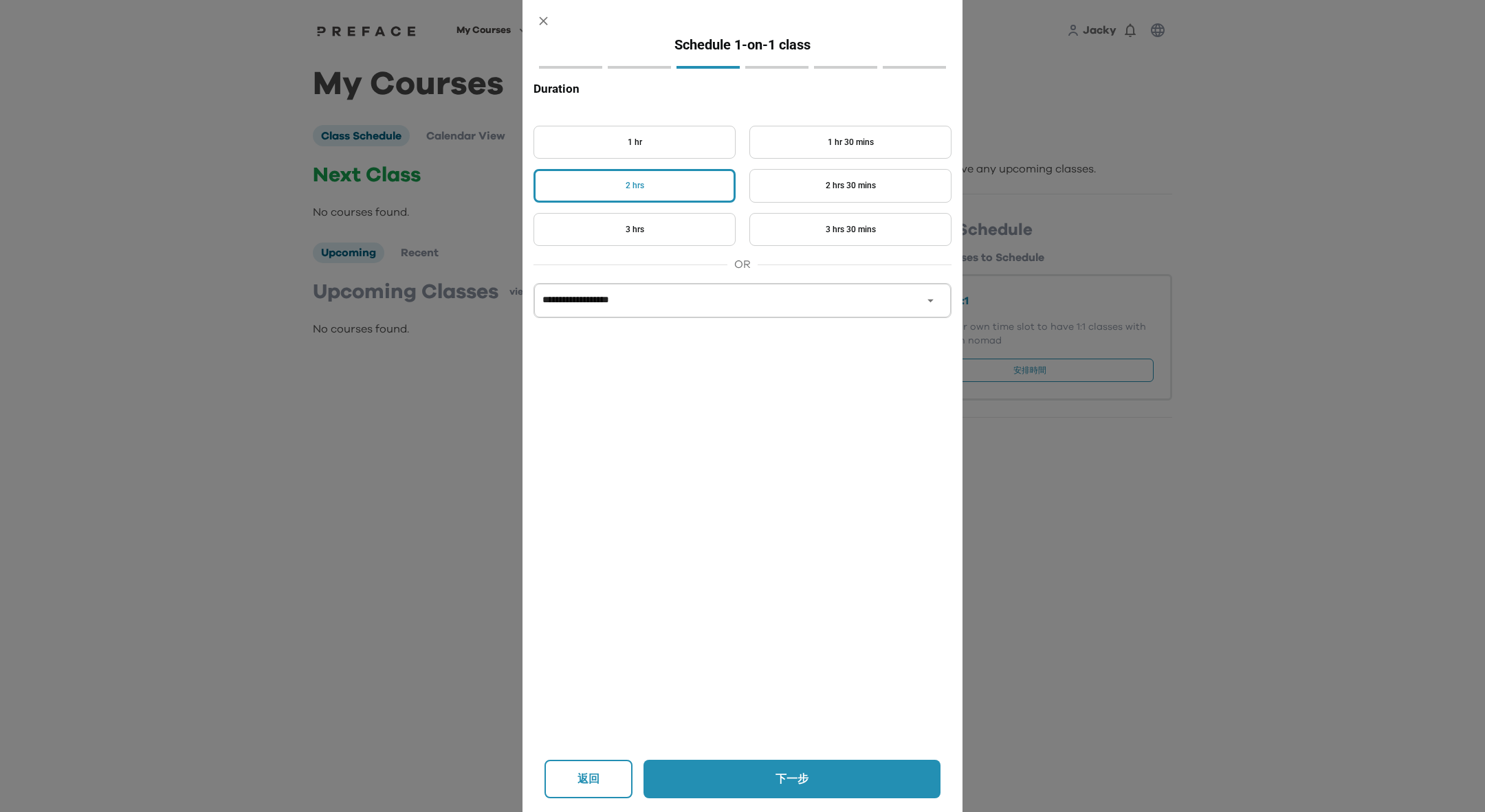
click at [730, 777] on p "下一步" at bounding box center [791, 779] width 236 height 17
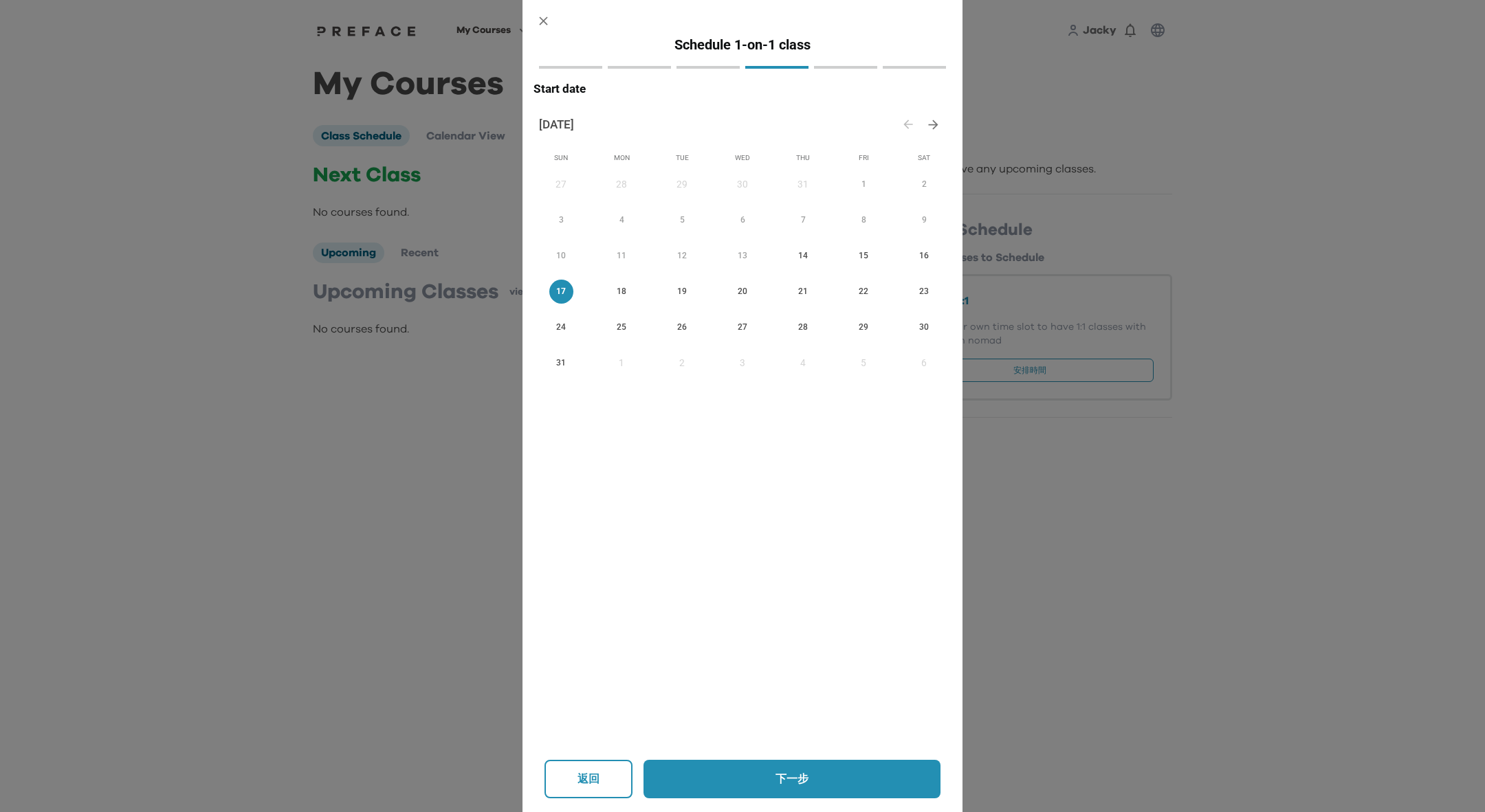
click at [755, 771] on p "下一步" at bounding box center [791, 779] width 236 height 17
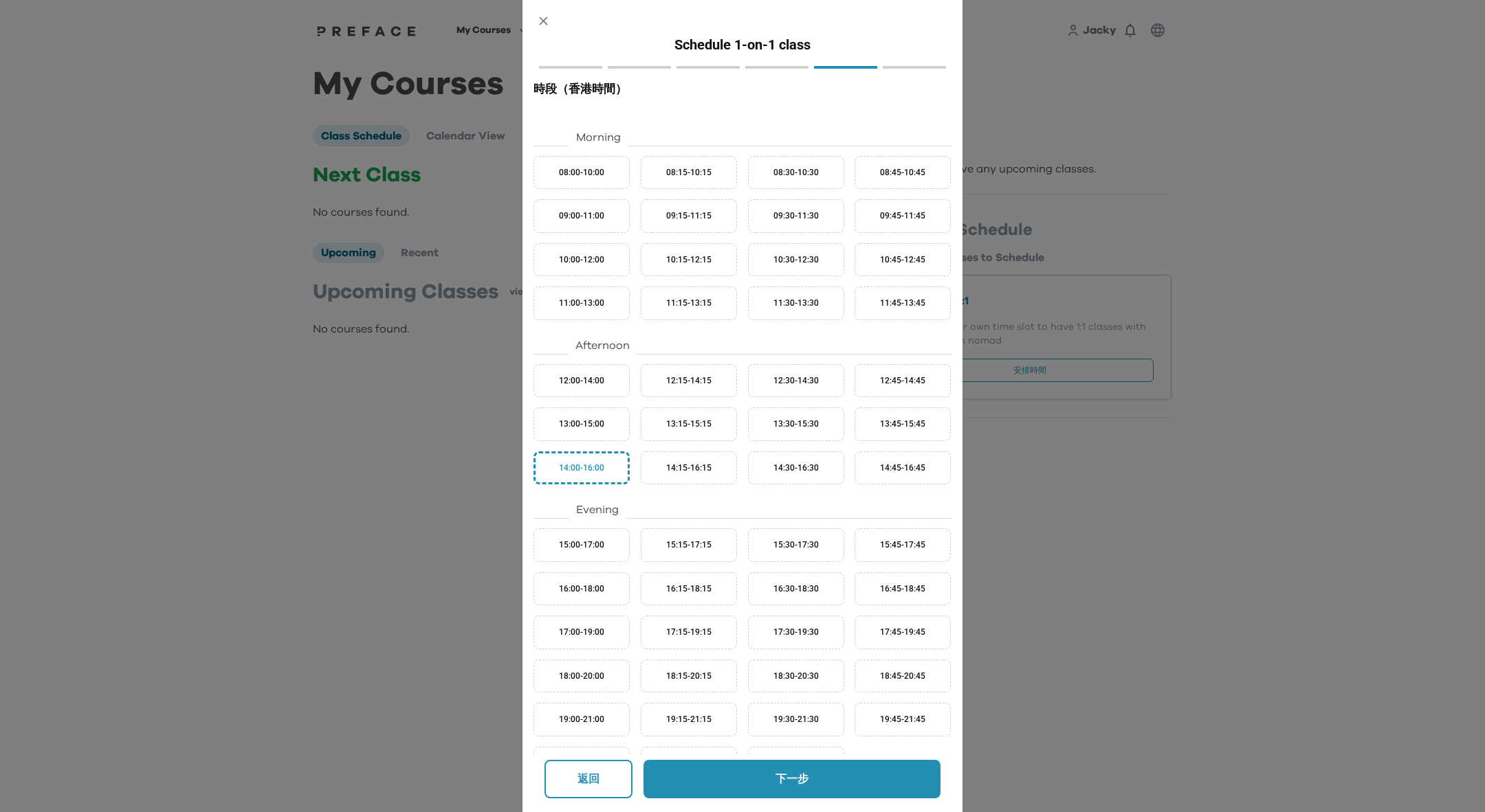
click at [903, 780] on p "下一步" at bounding box center [791, 779] width 236 height 17
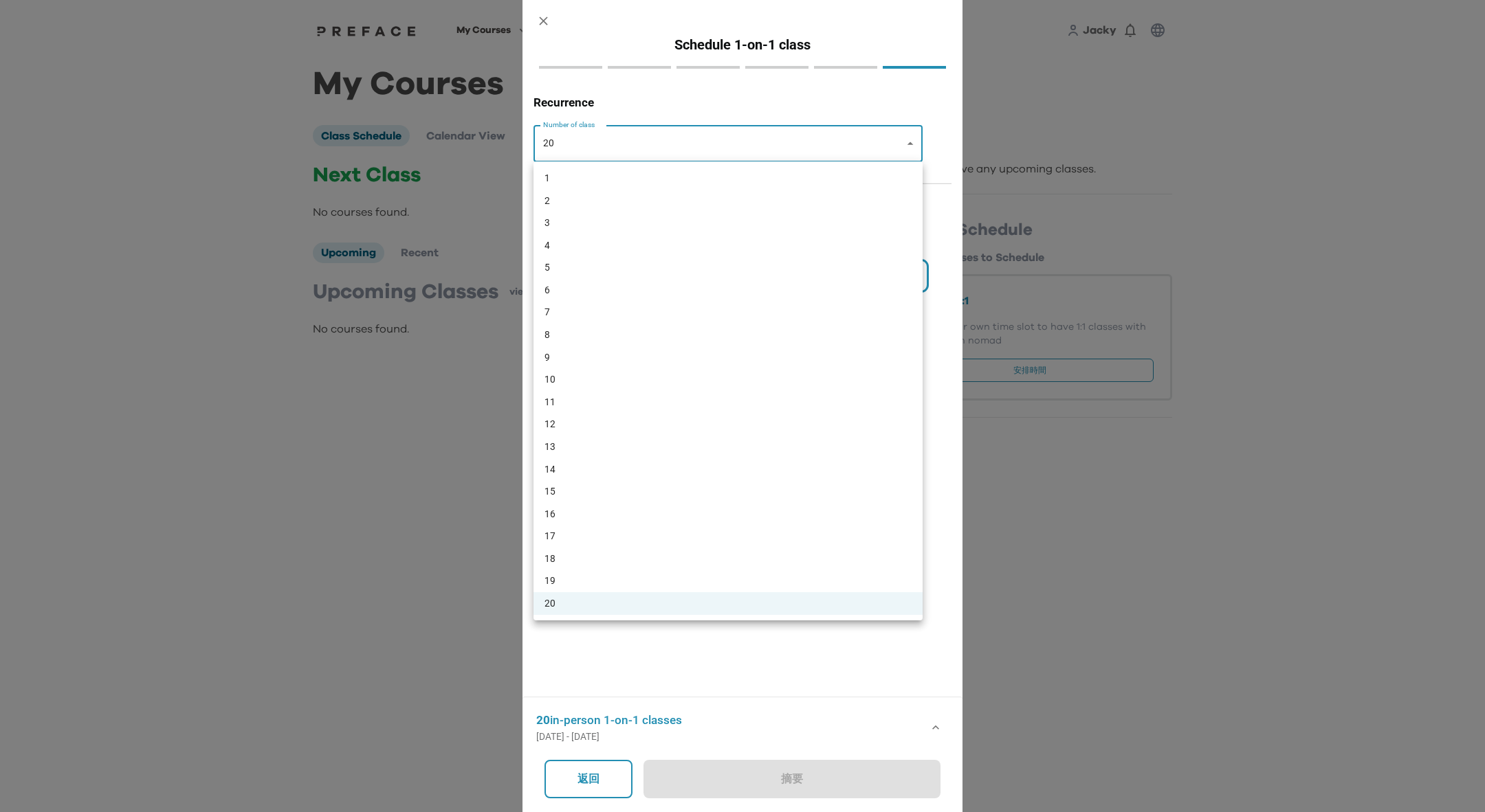
click at [789, 135] on body "My Courses All Courses TechBites Nomad Awards Jacky 0 My Courses Class Schedule…" at bounding box center [742, 217] width 1485 height 434
click at [729, 181] on li "1" at bounding box center [727, 178] width 389 height 23
type input "*"
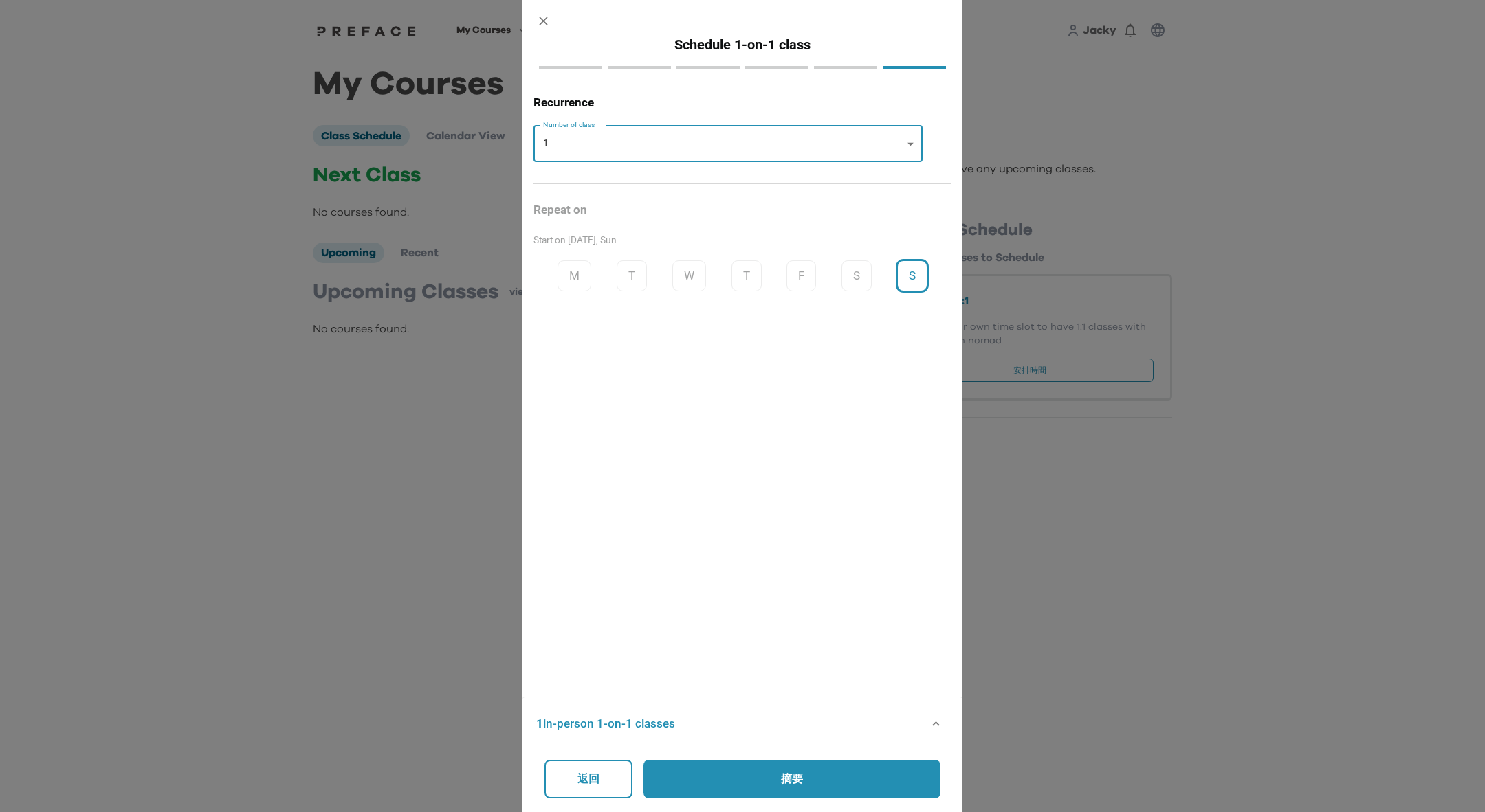
click at [780, 760] on button "摘要" at bounding box center [791, 779] width 297 height 38
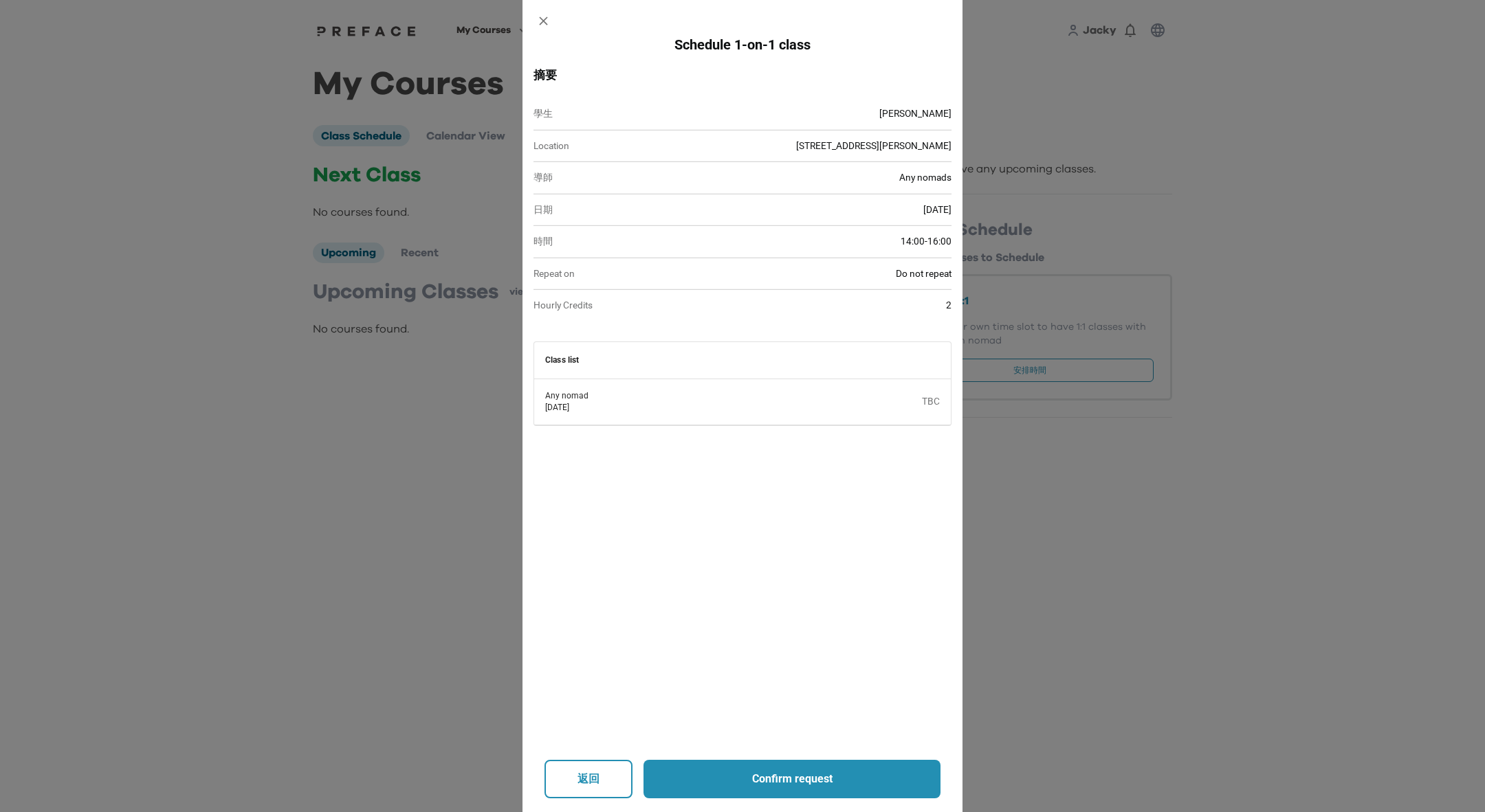
click at [745, 781] on p "Confirm request" at bounding box center [791, 779] width 236 height 17
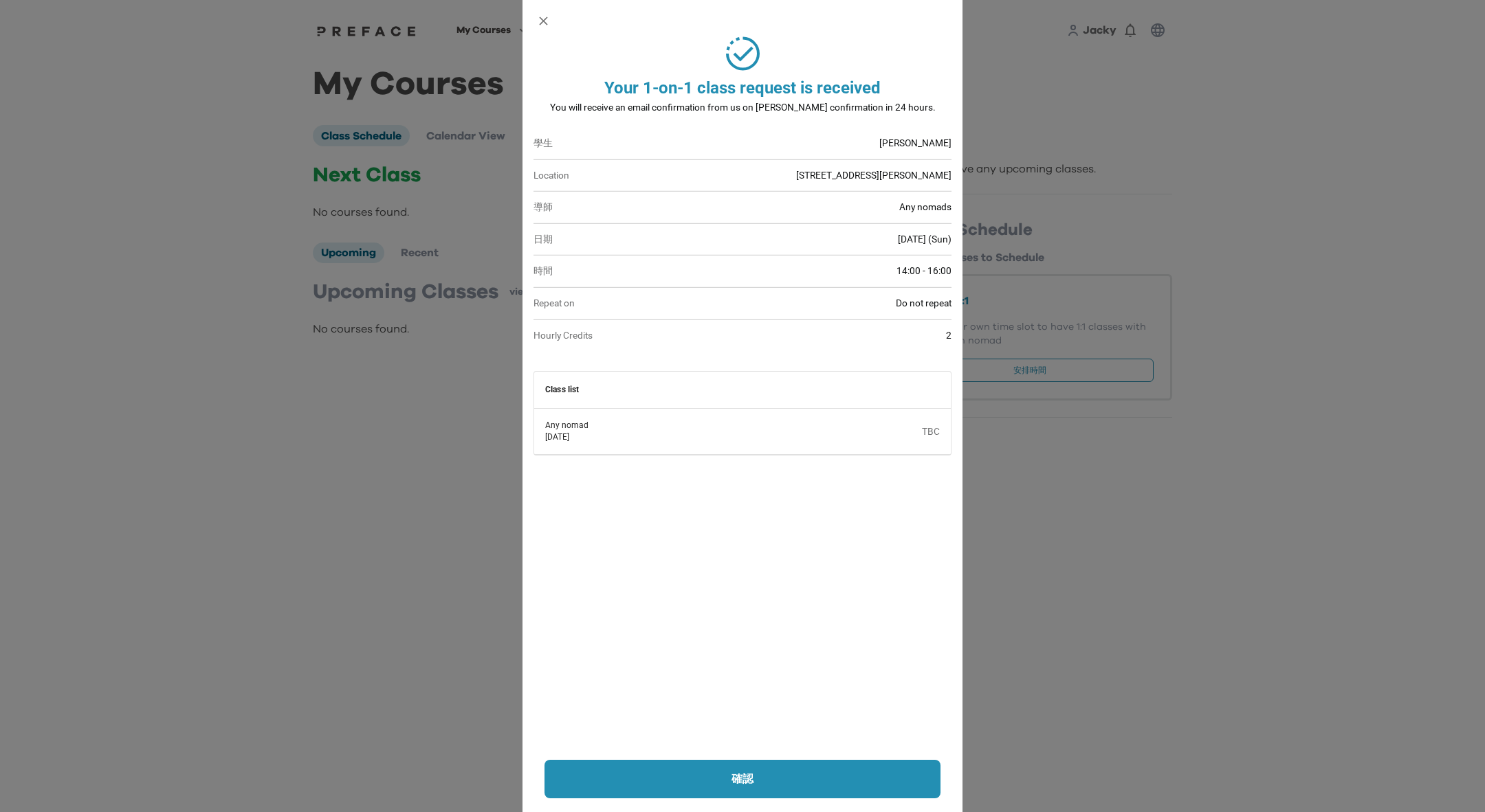
click at [1101, 162] on div at bounding box center [742, 406] width 1485 height 812
